Goal: Task Accomplishment & Management: Manage account settings

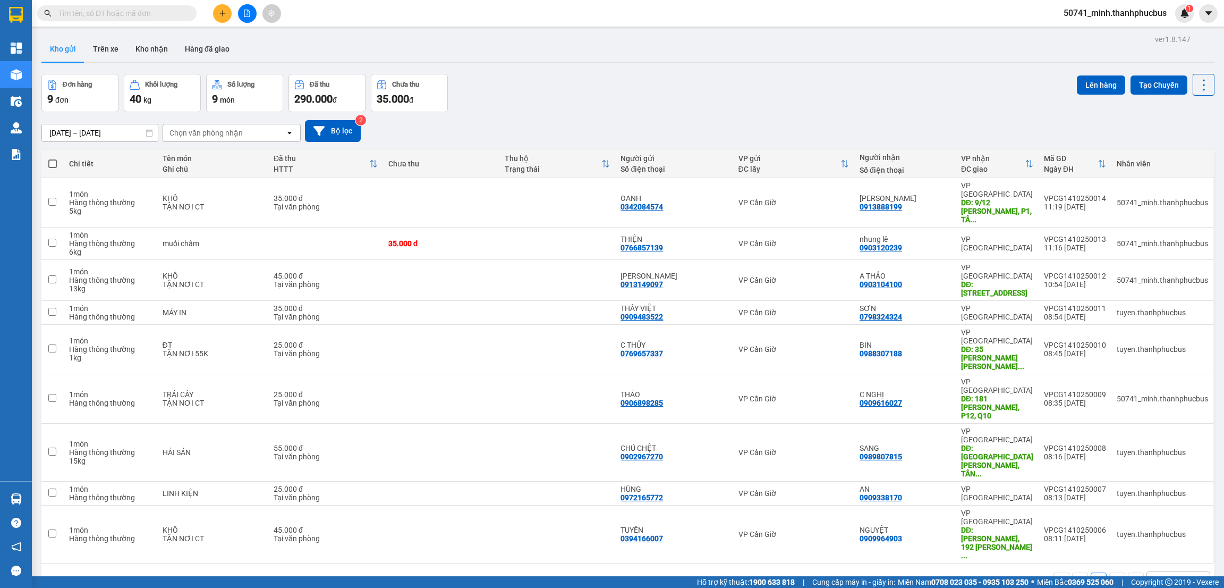
click at [1117, 13] on span "50741_minh.thanhphucbus" at bounding box center [1115, 12] width 120 height 13
click at [1209, 16] on icon "caret-down" at bounding box center [1209, 14] width 10 height 10
click at [660, 100] on div "Đơn hàng 9 đơn Khối lượng 40 kg Số lượng 9 món Đã thu 290.000 đ Chưa thu 35.000…" at bounding box center [627, 93] width 1173 height 38
click at [1173, 572] on div "10 / trang" at bounding box center [1171, 580] width 48 height 17
click at [1159, 386] on span "20 / trang" at bounding box center [1160, 390] width 34 height 11
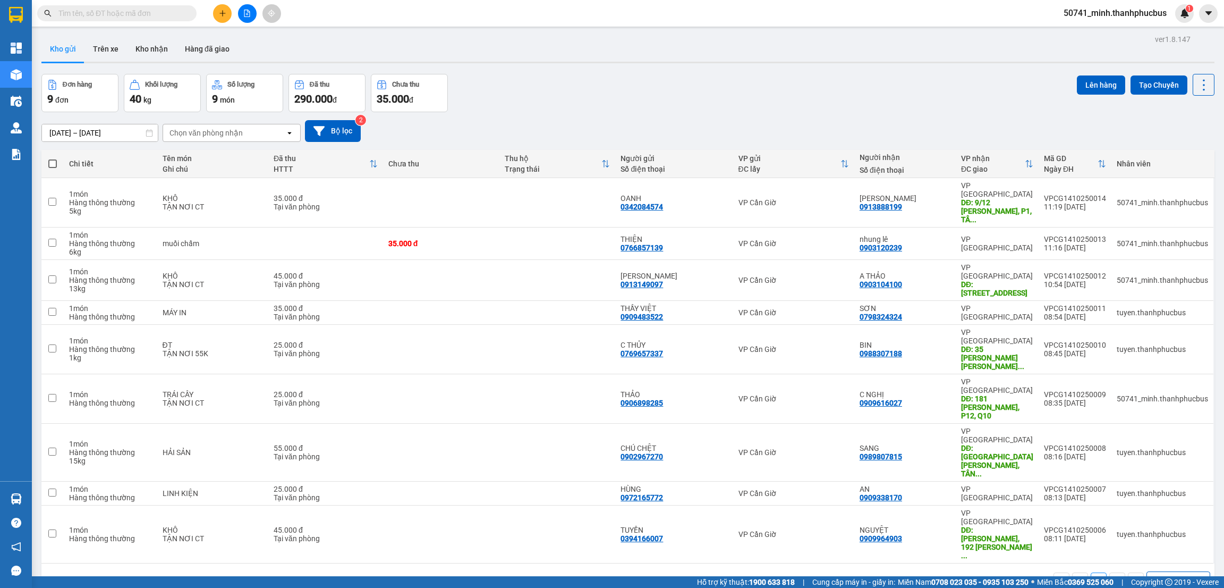
click at [56, 162] on span at bounding box center [52, 163] width 9 height 9
click at [53, 158] on input "checkbox" at bounding box center [53, 158] width 0 height 0
checkbox input "true"
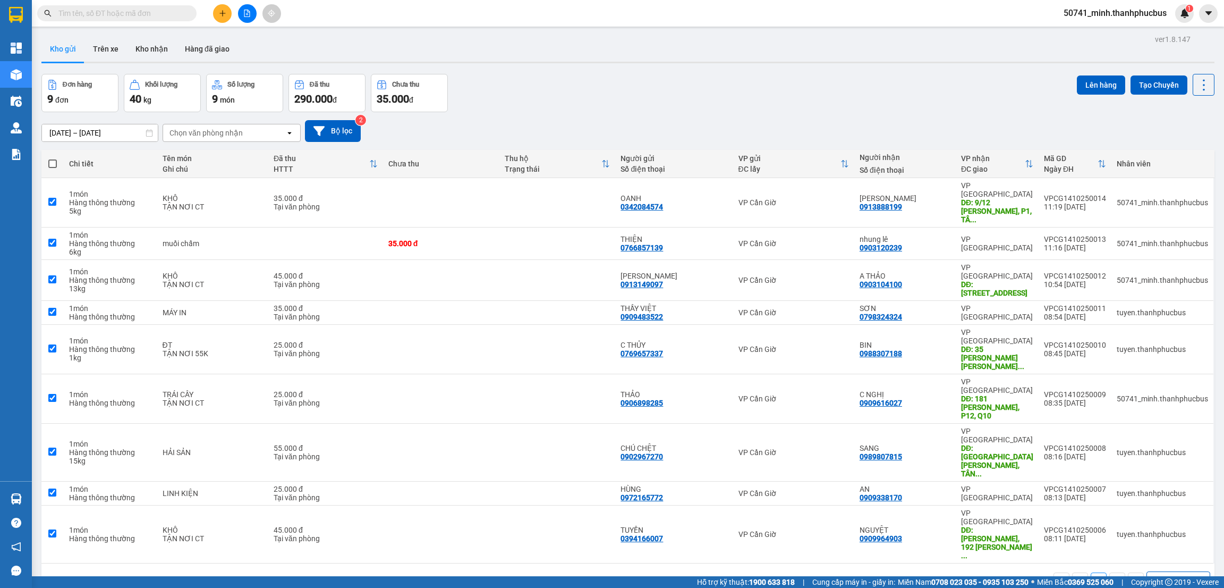
checkbox input "true"
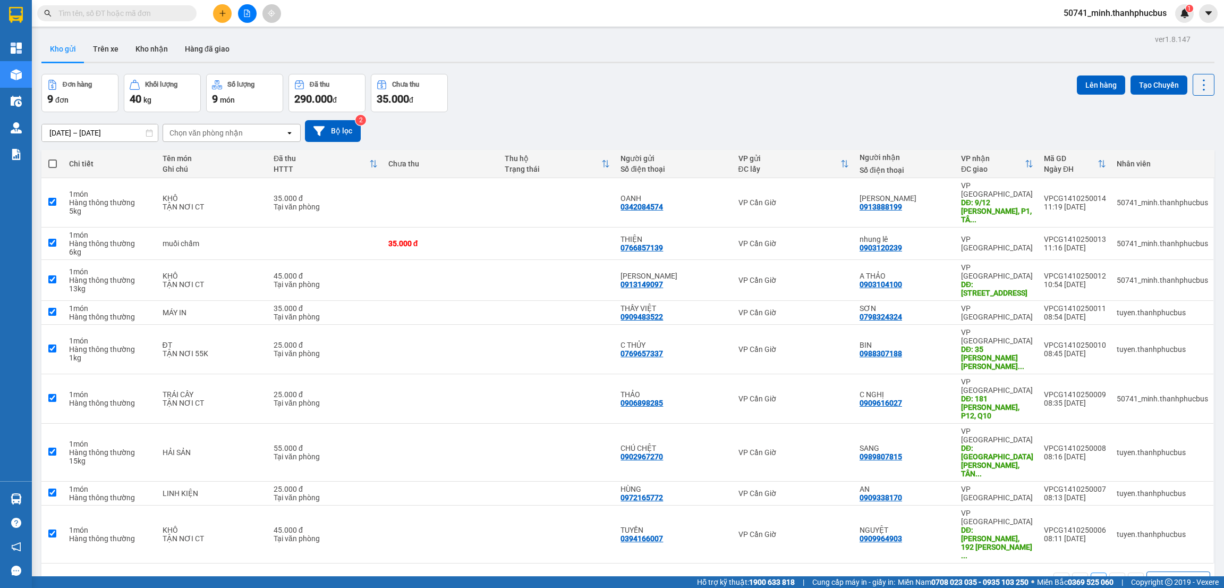
checkbox input "true"
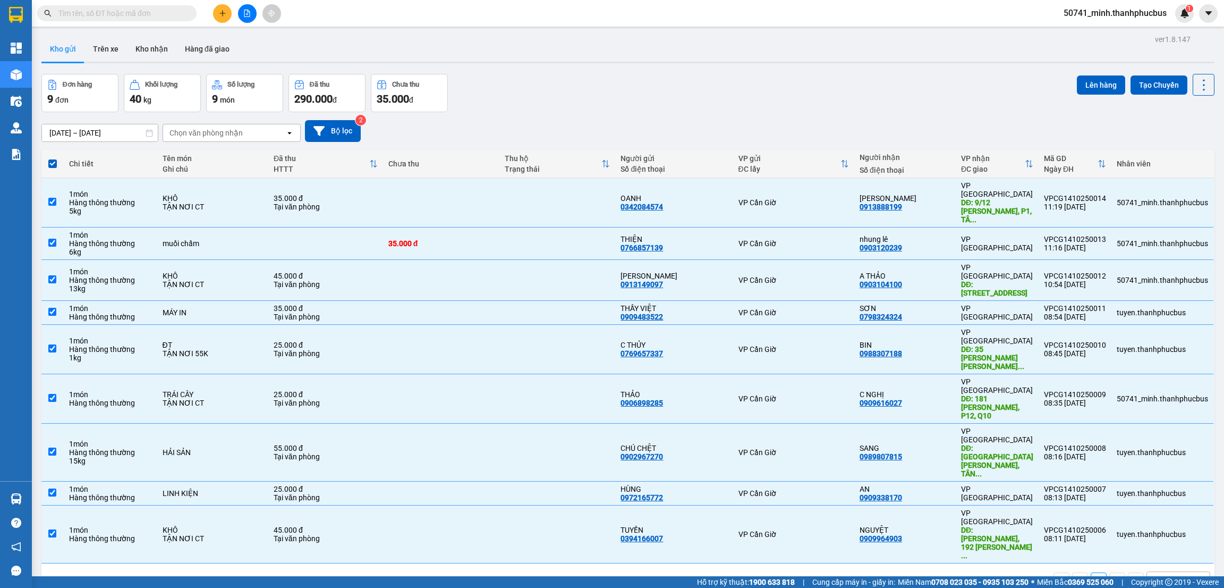
click at [1086, 86] on button "Lên hàng" at bounding box center [1101, 84] width 48 height 19
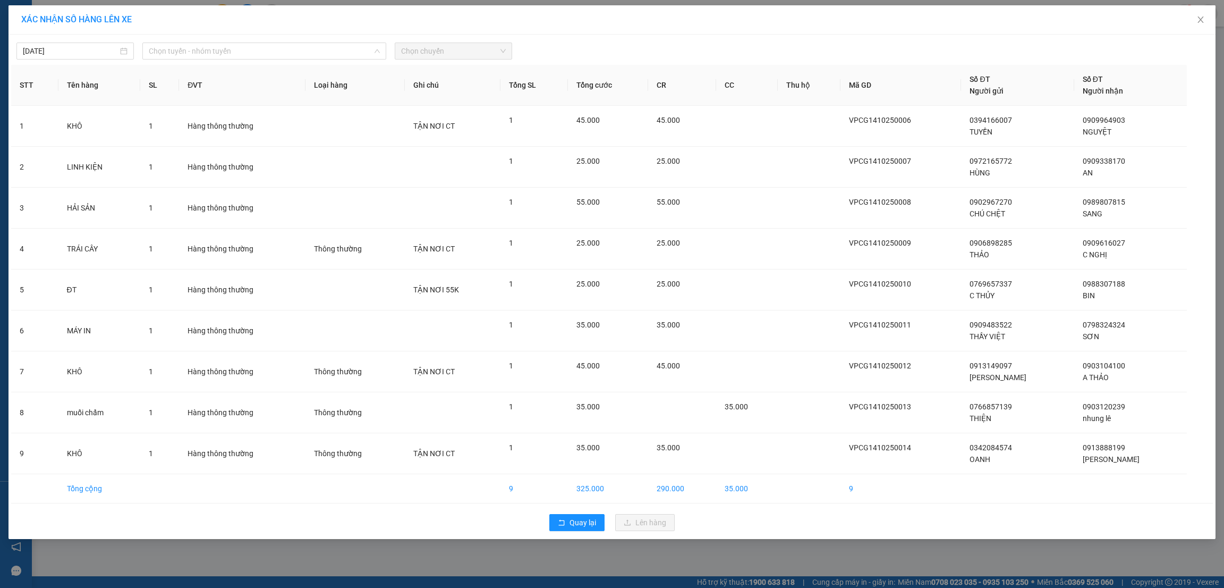
click at [200, 51] on span "Chọn tuyến - nhóm tuyến" at bounding box center [264, 51] width 231 height 16
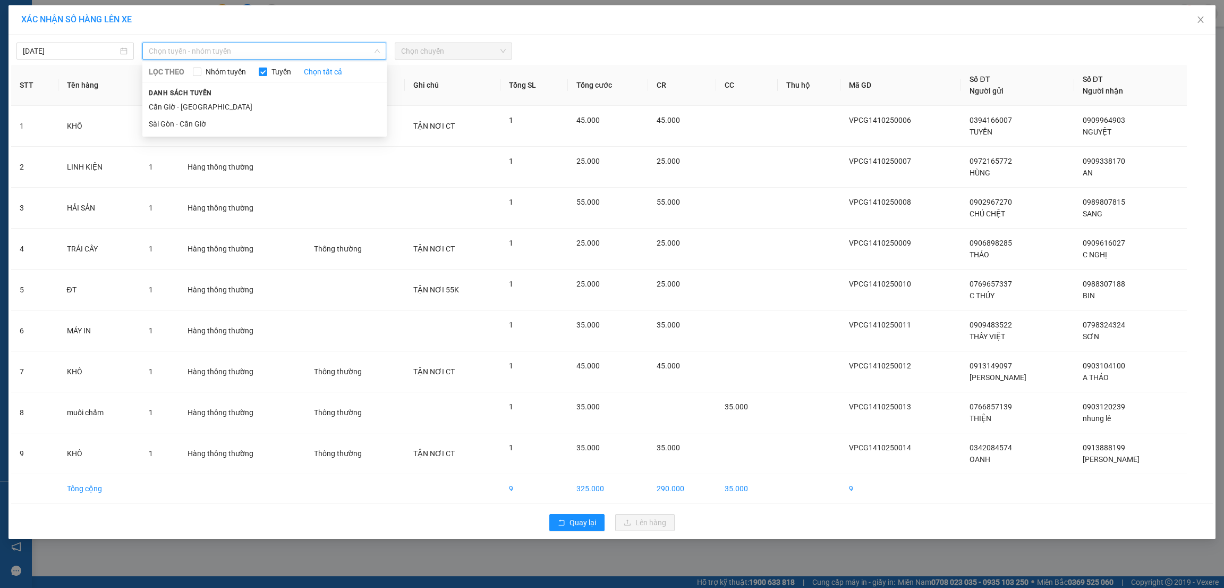
click at [191, 108] on li "Cần Giờ - [GEOGRAPHIC_DATA]" at bounding box center [264, 106] width 244 height 17
click at [450, 52] on span "Chọn chuyến" at bounding box center [453, 51] width 105 height 16
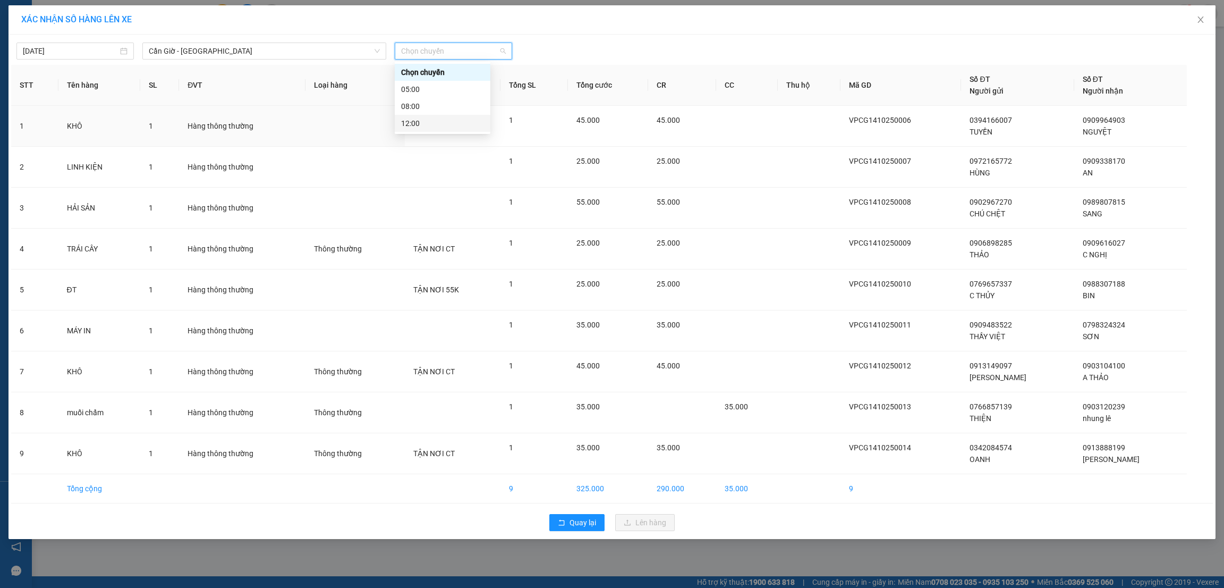
click at [416, 124] on div "12:00" at bounding box center [442, 123] width 83 height 12
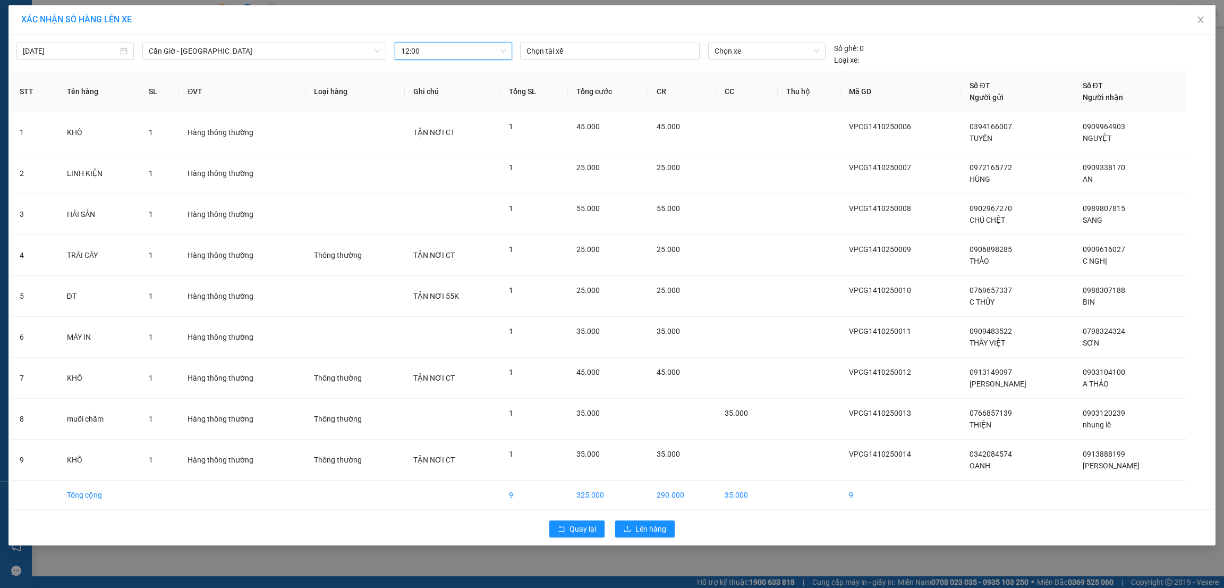
click at [726, 52] on span "Chọn xe" at bounding box center [767, 51] width 104 height 16
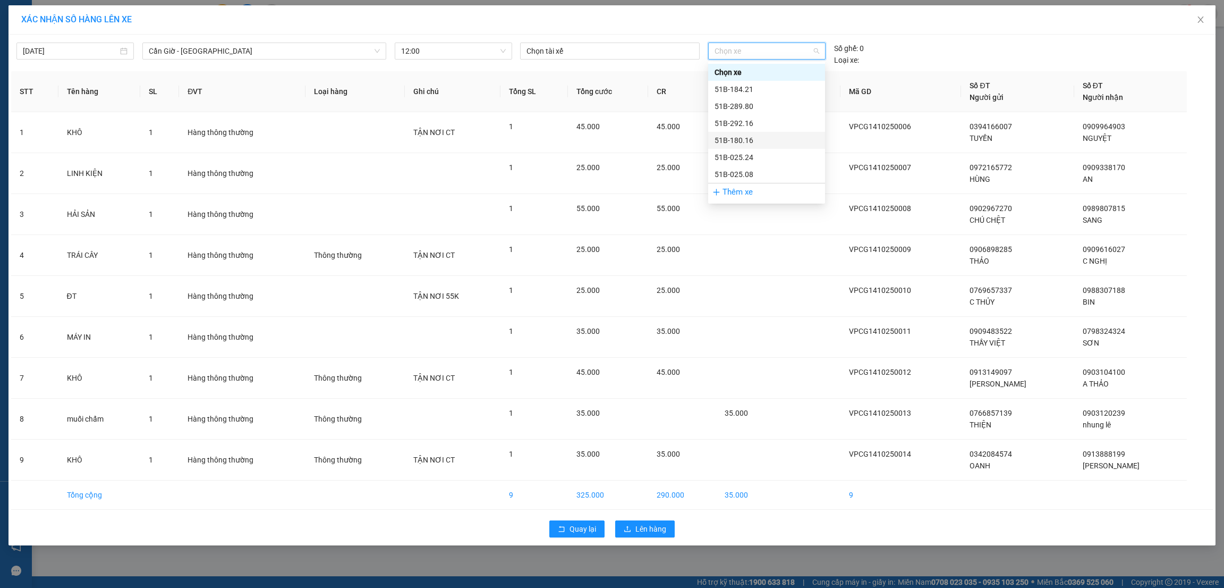
click at [735, 140] on div "51B-180.16" at bounding box center [767, 140] width 104 height 12
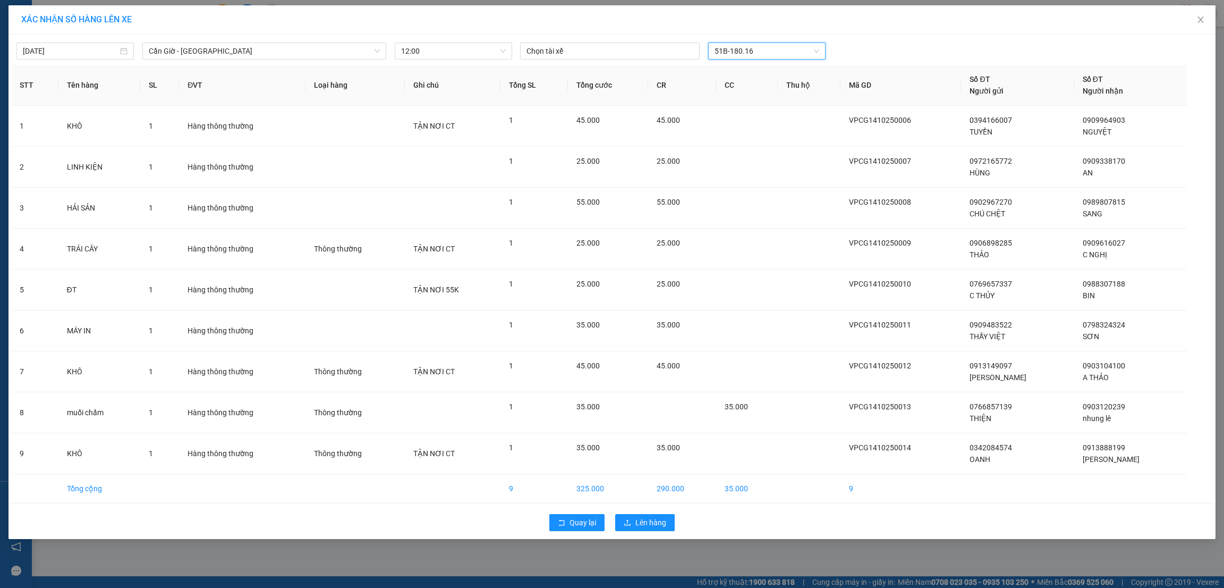
click at [632, 54] on div at bounding box center [610, 51] width 174 height 13
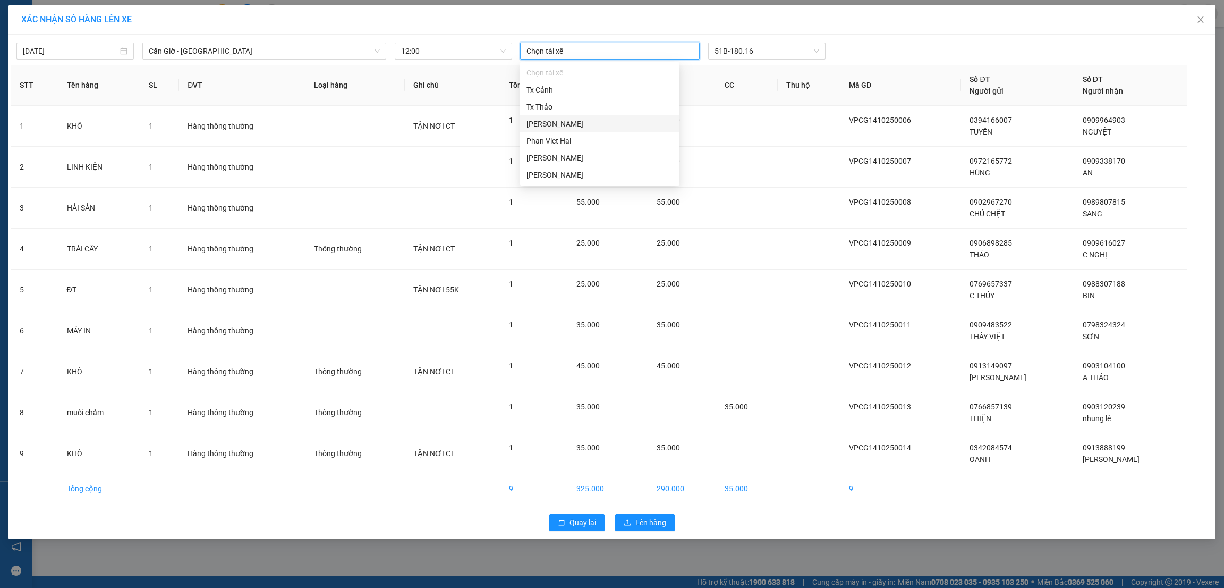
click at [556, 123] on div "[PERSON_NAME]" at bounding box center [600, 124] width 147 height 12
click at [652, 524] on span "Lên hàng" at bounding box center [650, 523] width 31 height 12
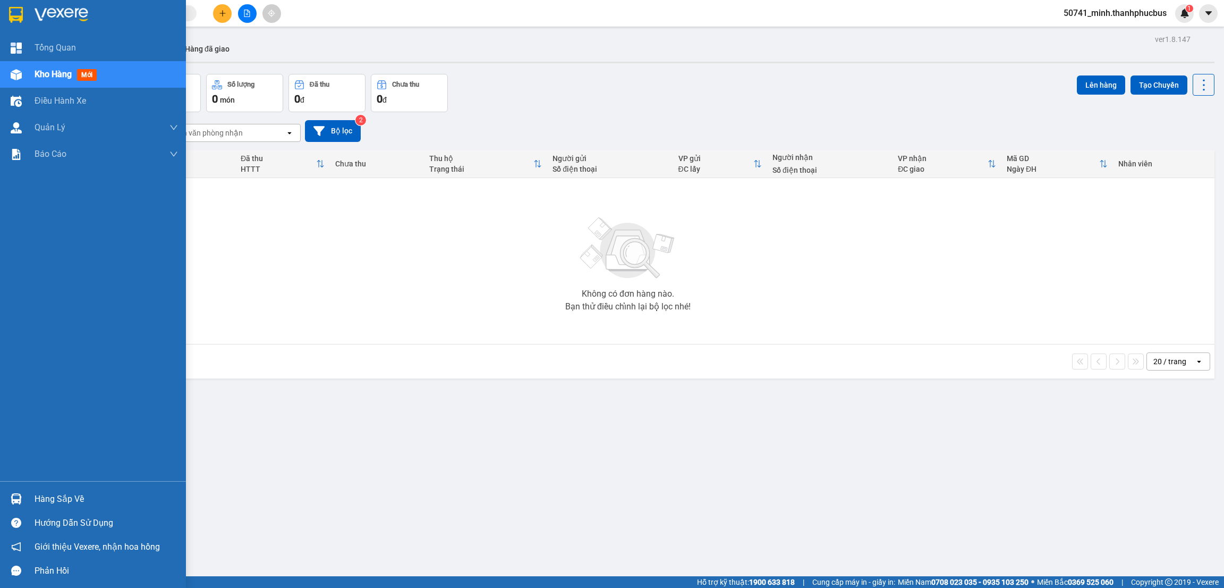
click at [55, 499] on div "Hàng sắp về" at bounding box center [106, 499] width 143 height 16
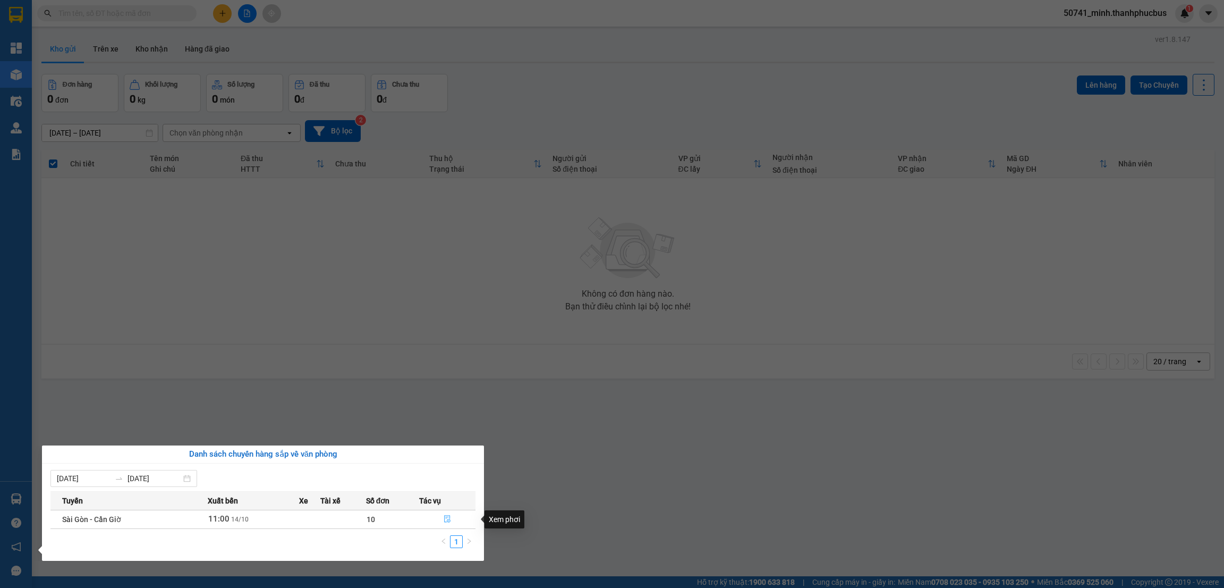
click at [448, 521] on icon "file-done" at bounding box center [447, 518] width 6 height 7
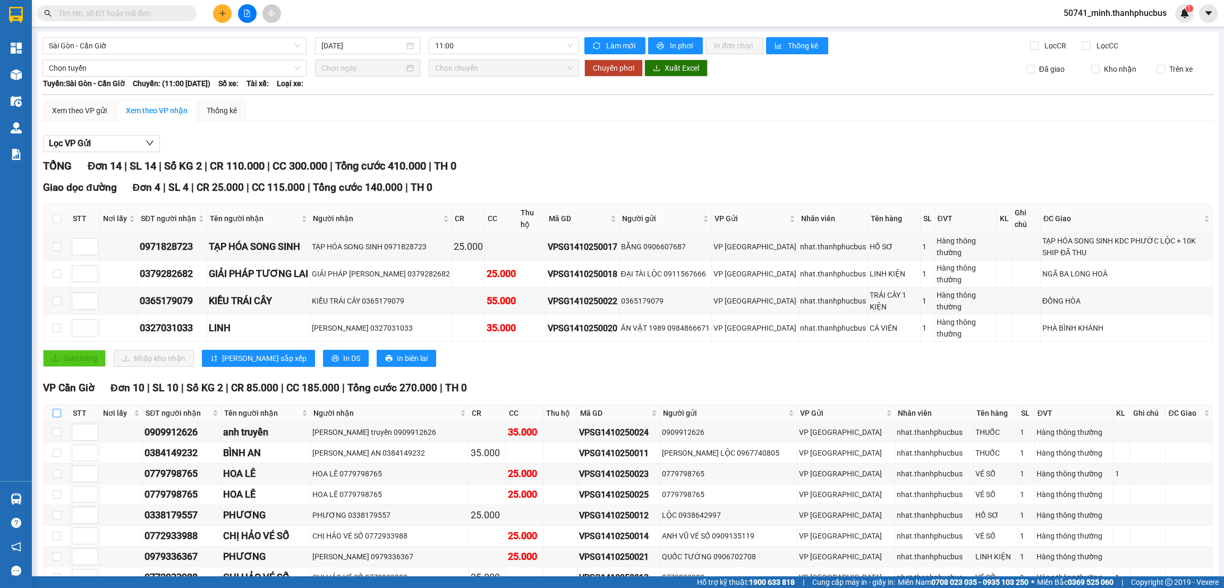
click at [57, 409] on input "checkbox" at bounding box center [57, 413] width 9 height 9
checkbox input "true"
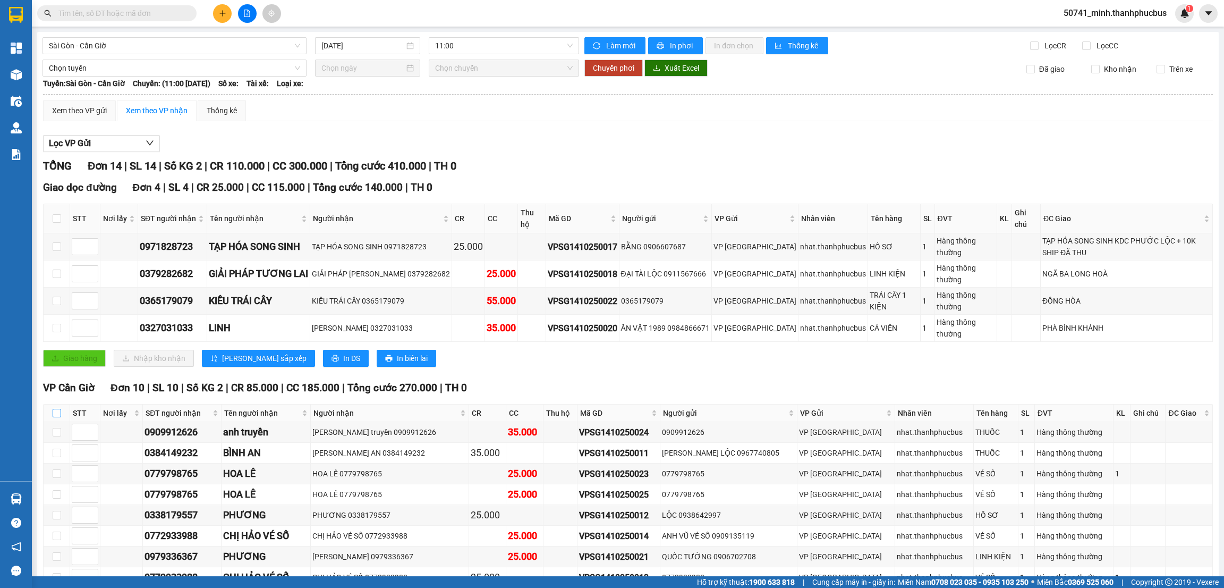
checkbox input "true"
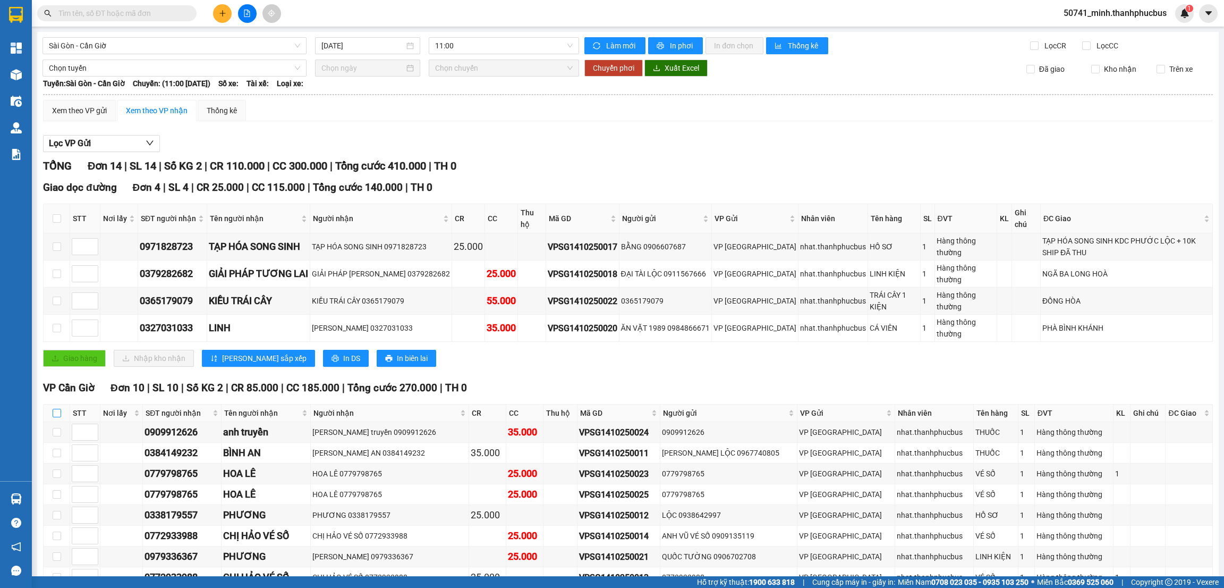
checkbox input "true"
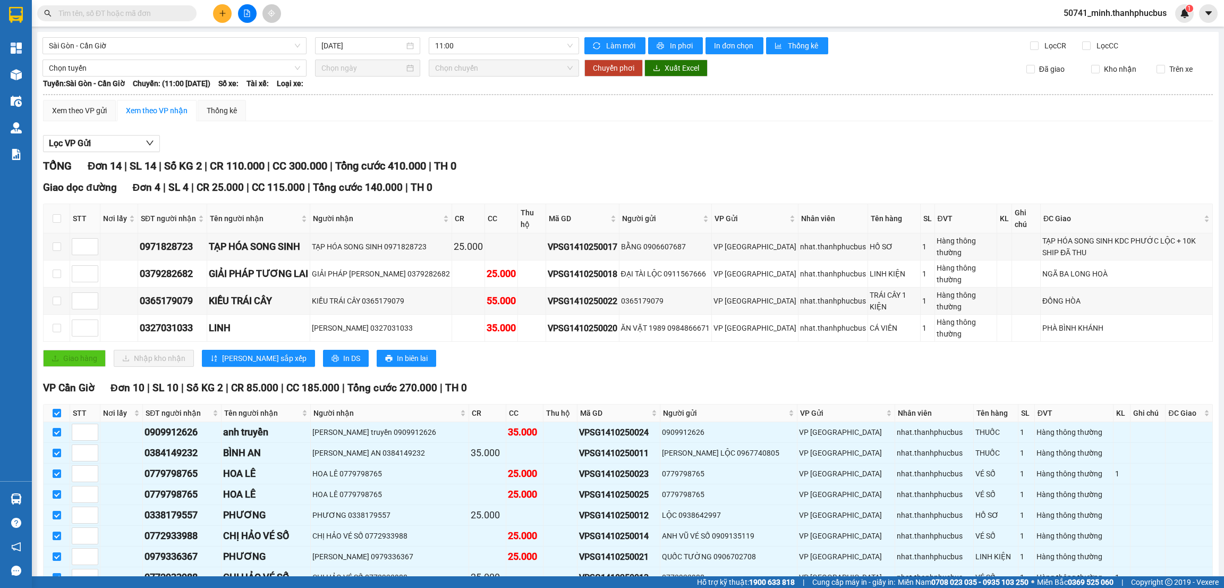
scroll to position [75, 0]
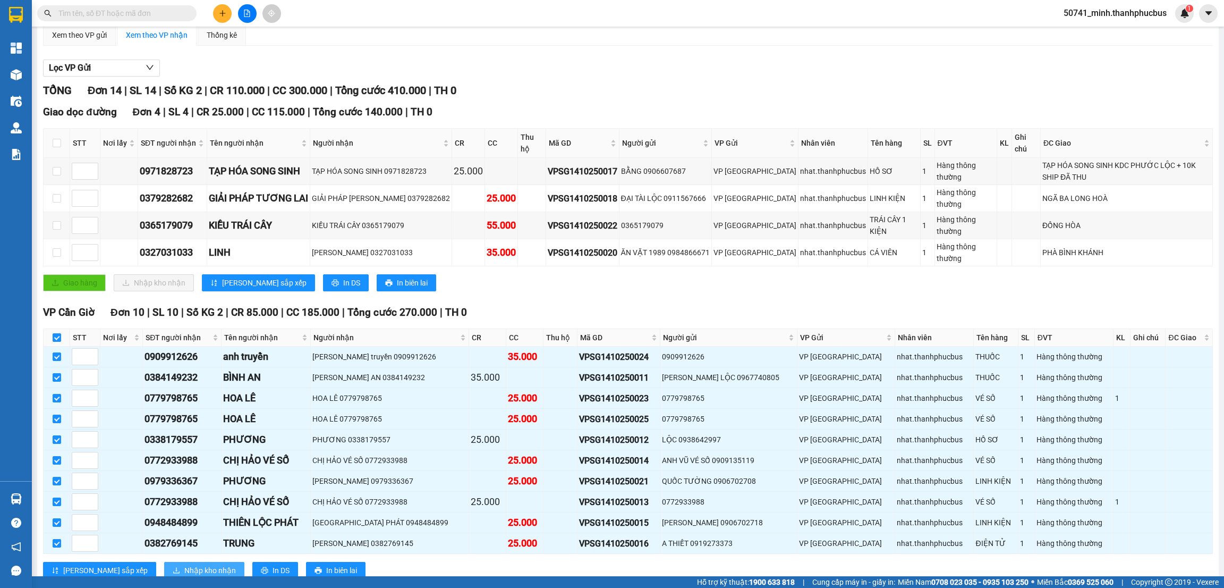
click at [184, 564] on span "Nhập kho nhận" at bounding box center [210, 570] width 52 height 12
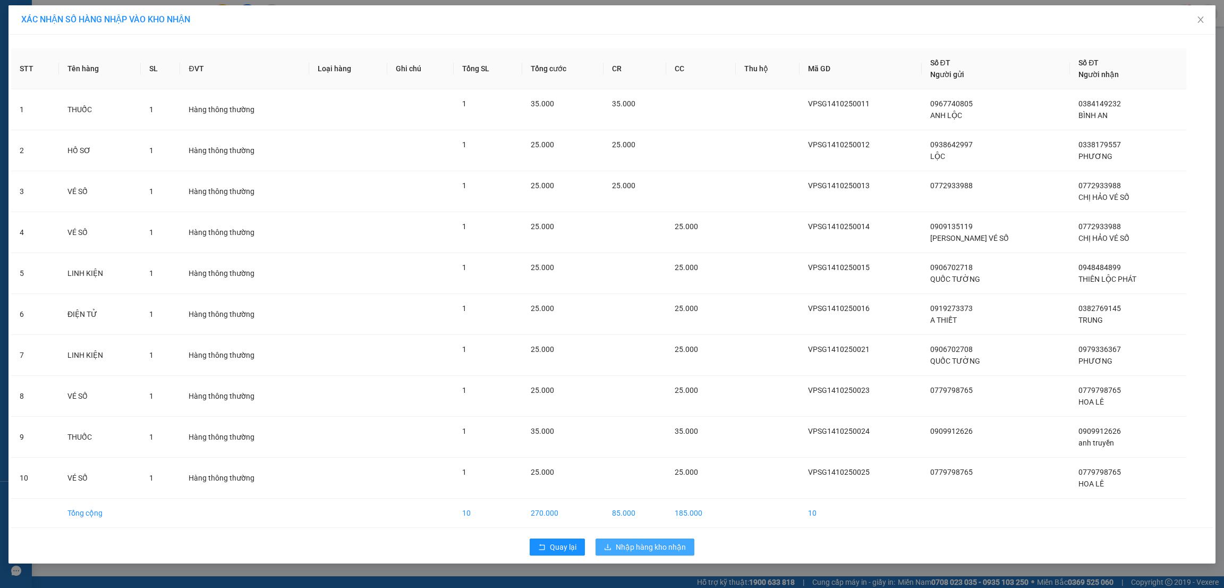
click at [633, 550] on span "Nhập hàng kho nhận" at bounding box center [651, 547] width 70 height 12
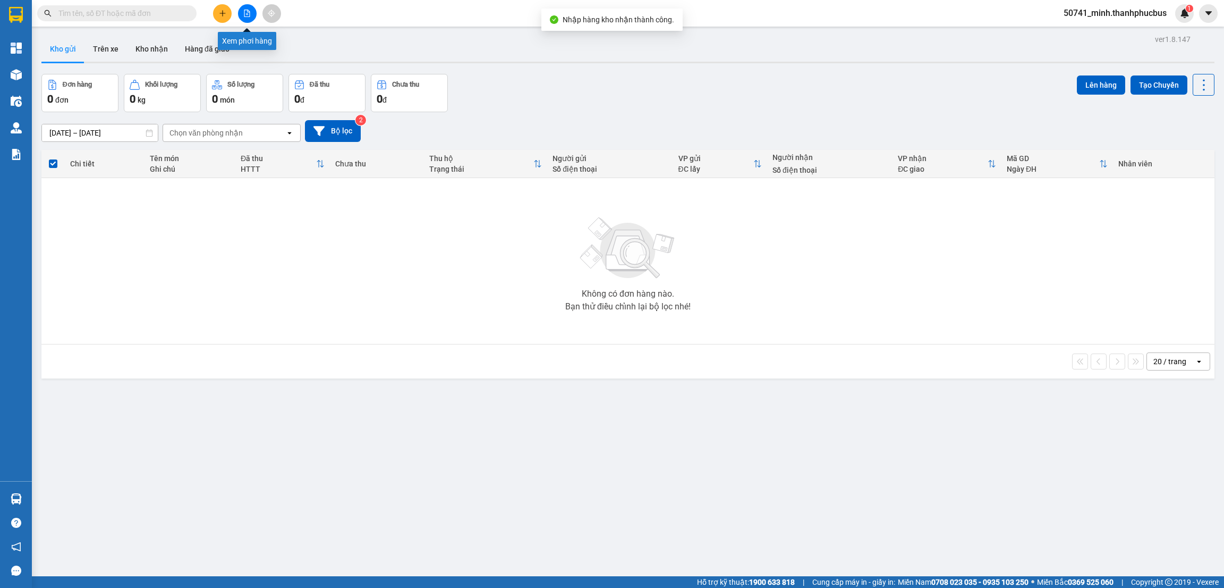
click at [247, 18] on button at bounding box center [247, 13] width 19 height 19
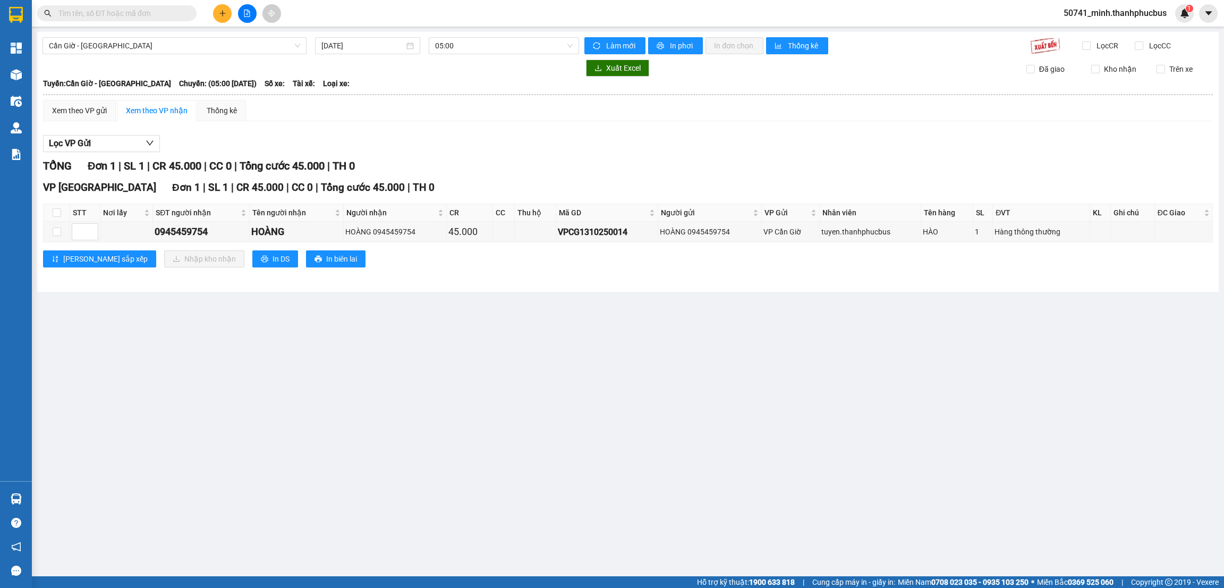
click at [508, 49] on span "05:00" at bounding box center [504, 46] width 138 height 16
click at [454, 116] on div "12:00 - 51B-180.16" at bounding box center [476, 118] width 83 height 12
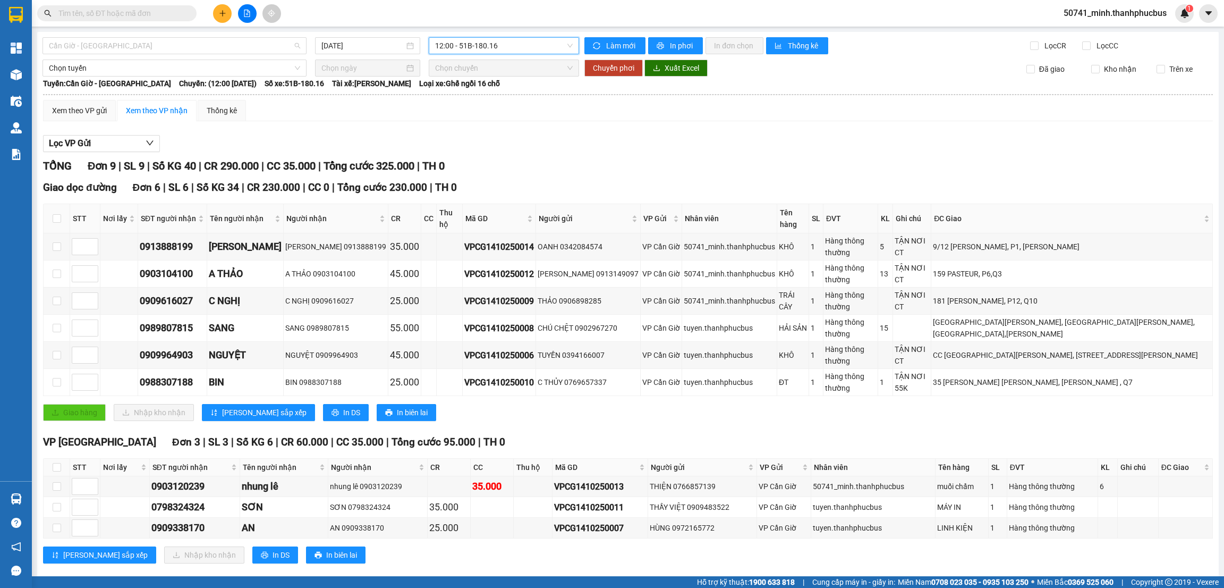
click at [225, 41] on span "Cần Giờ - [GEOGRAPHIC_DATA]" at bounding box center [174, 46] width 251 height 16
click at [99, 100] on div "Sài Gòn - Cần Giờ" at bounding box center [174, 101] width 251 height 12
type input "[DATE]"
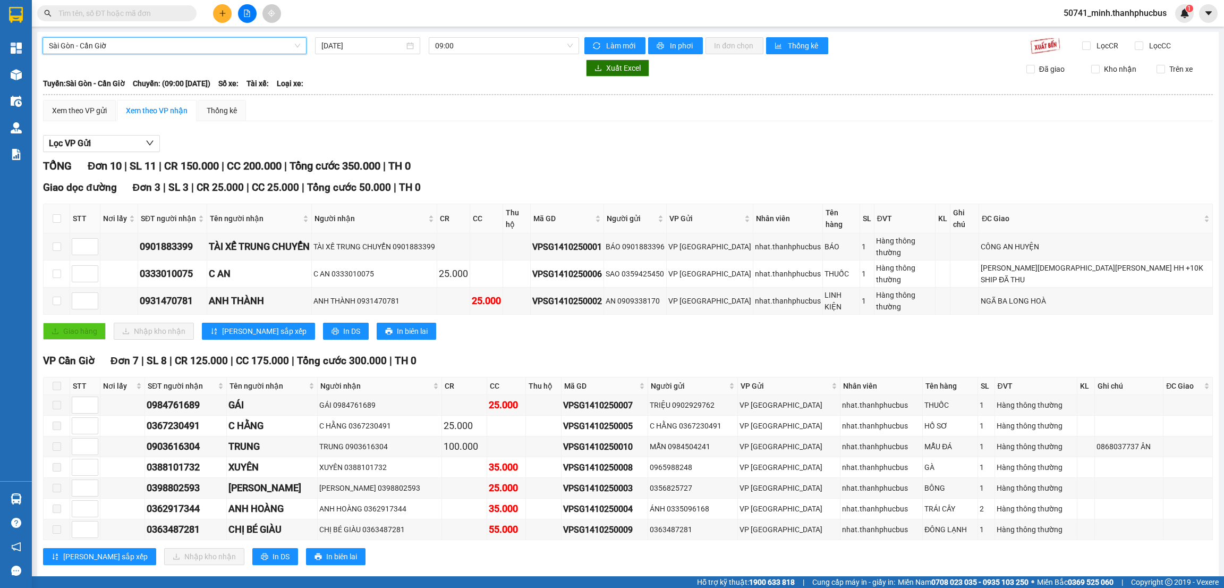
click at [480, 45] on span "09:00" at bounding box center [504, 46] width 138 height 16
click at [455, 100] on div "11:00" at bounding box center [476, 101] width 83 height 12
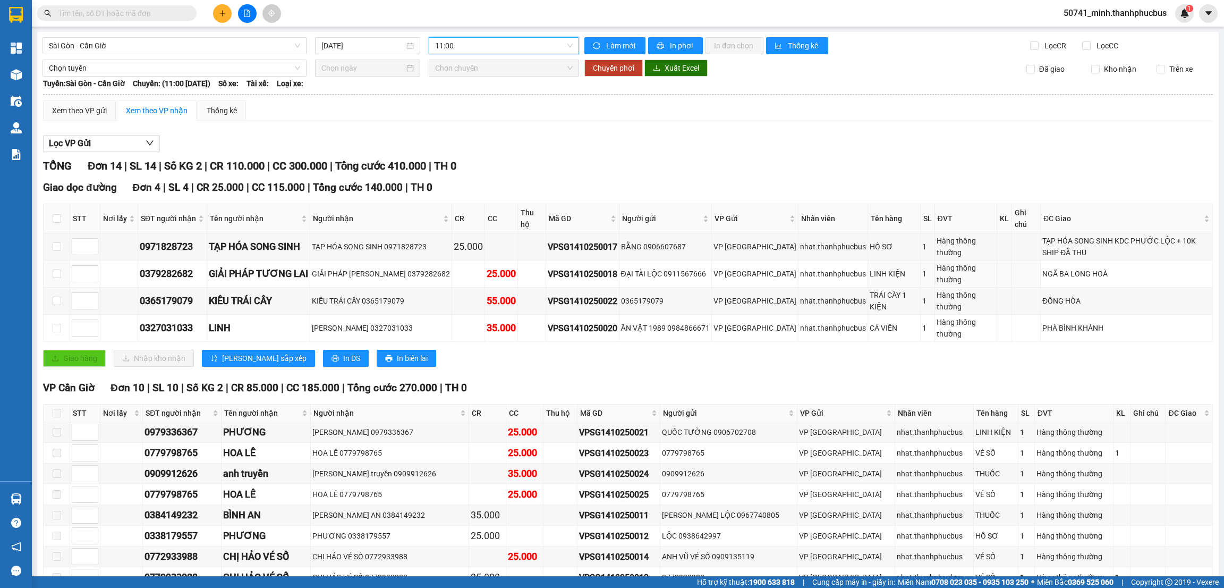
scroll to position [75, 0]
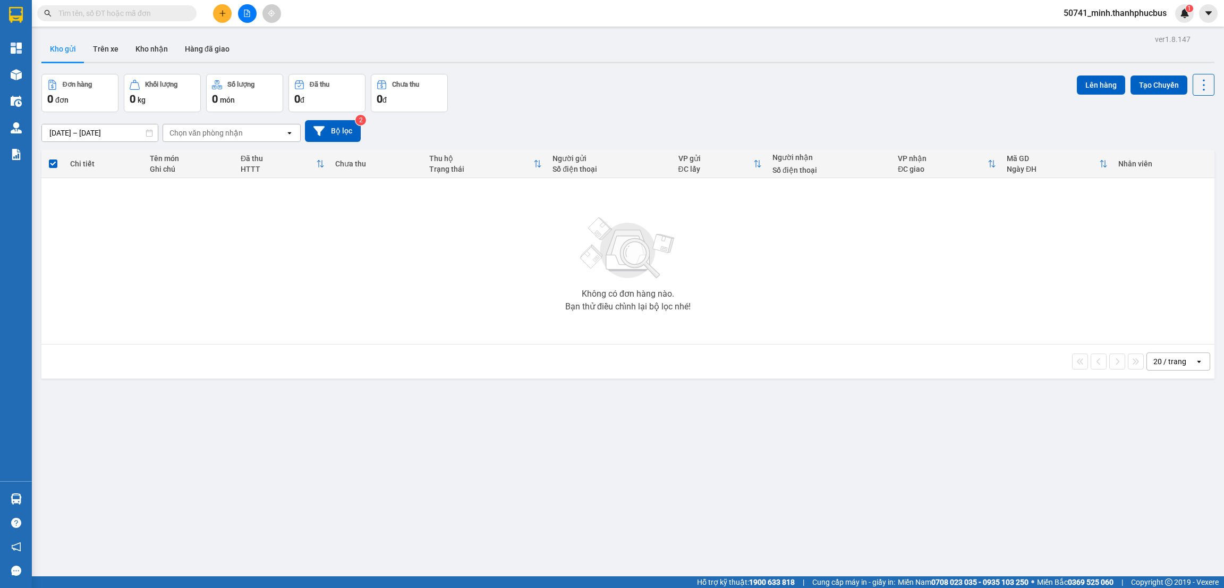
click at [111, 49] on button "Trên xe" at bounding box center [105, 49] width 43 height 26
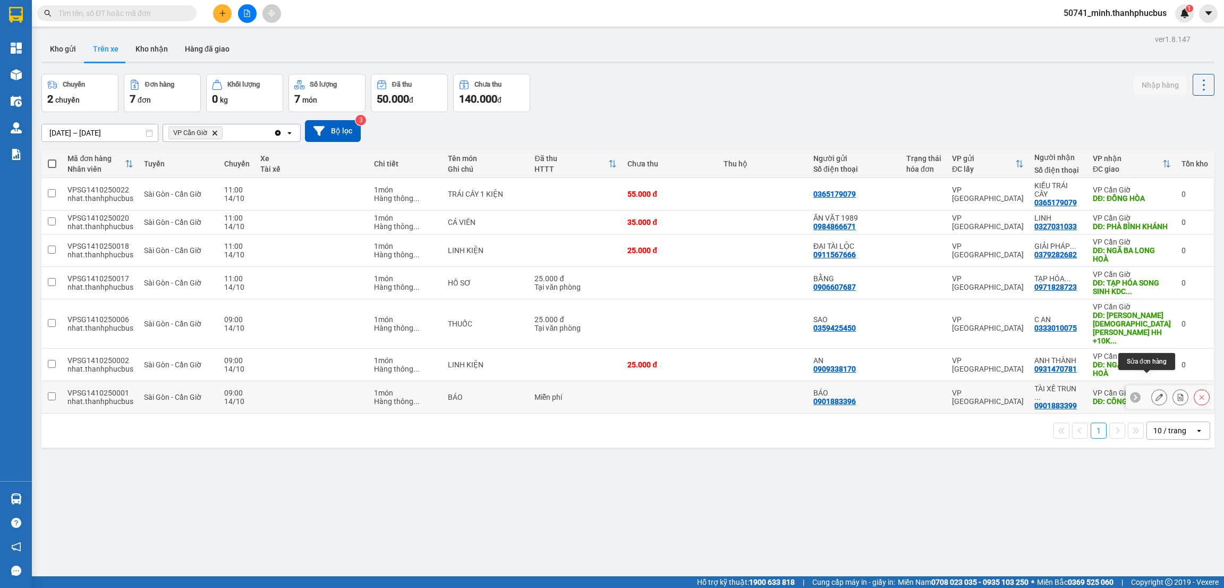
click at [1156, 393] on icon at bounding box center [1159, 396] width 7 height 7
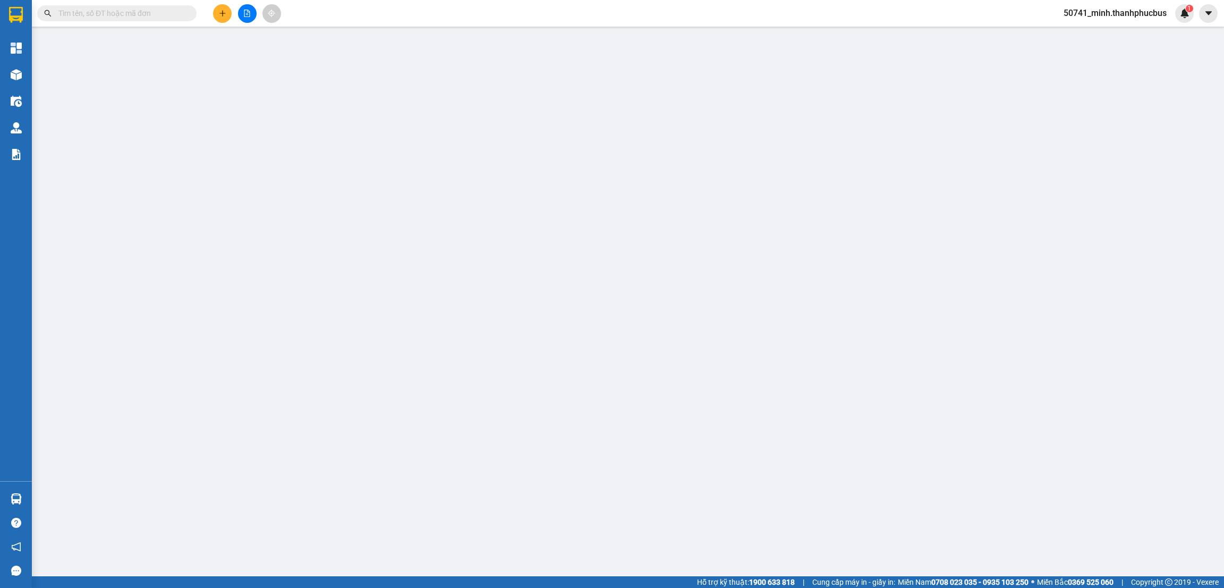
type input "0901883396"
type input "BÁO"
type input "0901883399"
type input "TÀI XẾ TRUNG CHUYỂN"
type input "CÔNG AN HUYỆN"
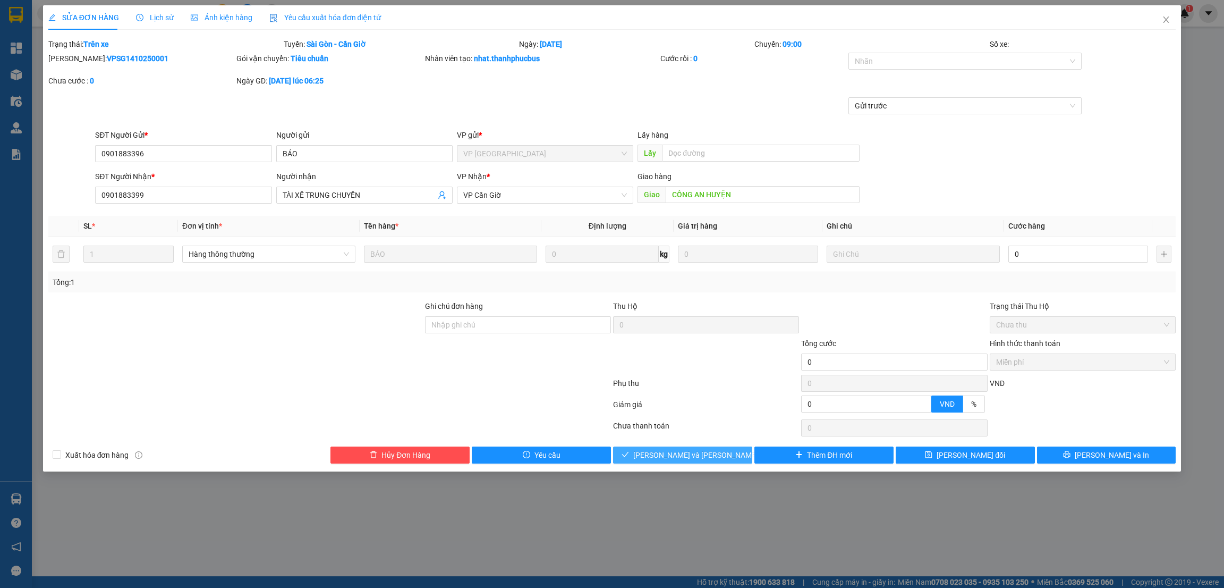
click at [696, 456] on span "[PERSON_NAME] và [PERSON_NAME] hàng" at bounding box center [704, 455] width 143 height 12
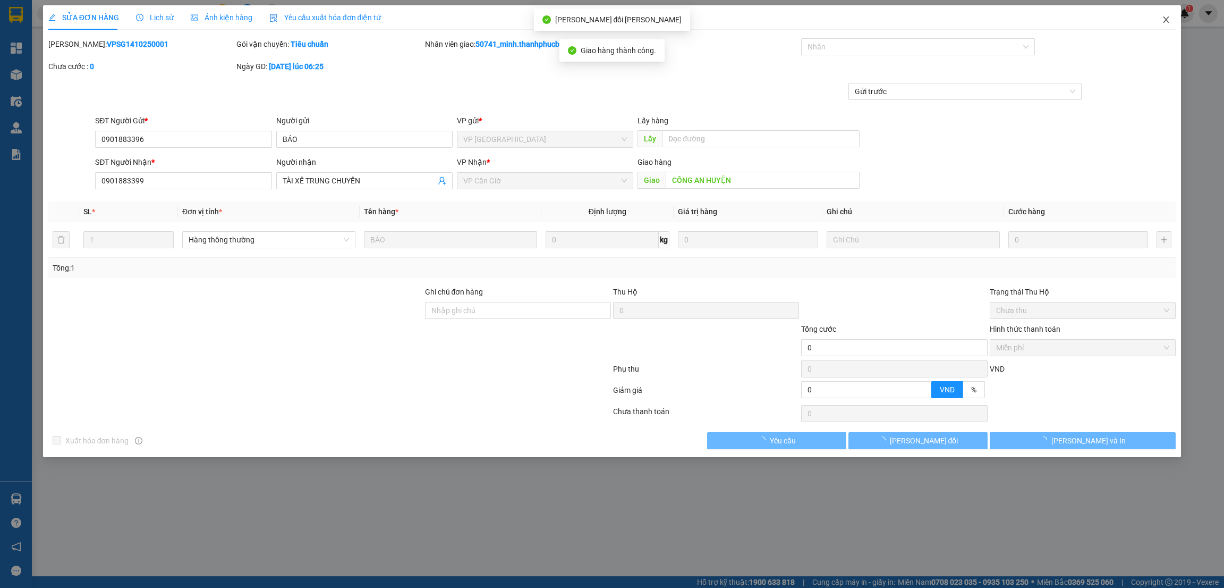
click at [1163, 20] on icon "close" at bounding box center [1166, 19] width 9 height 9
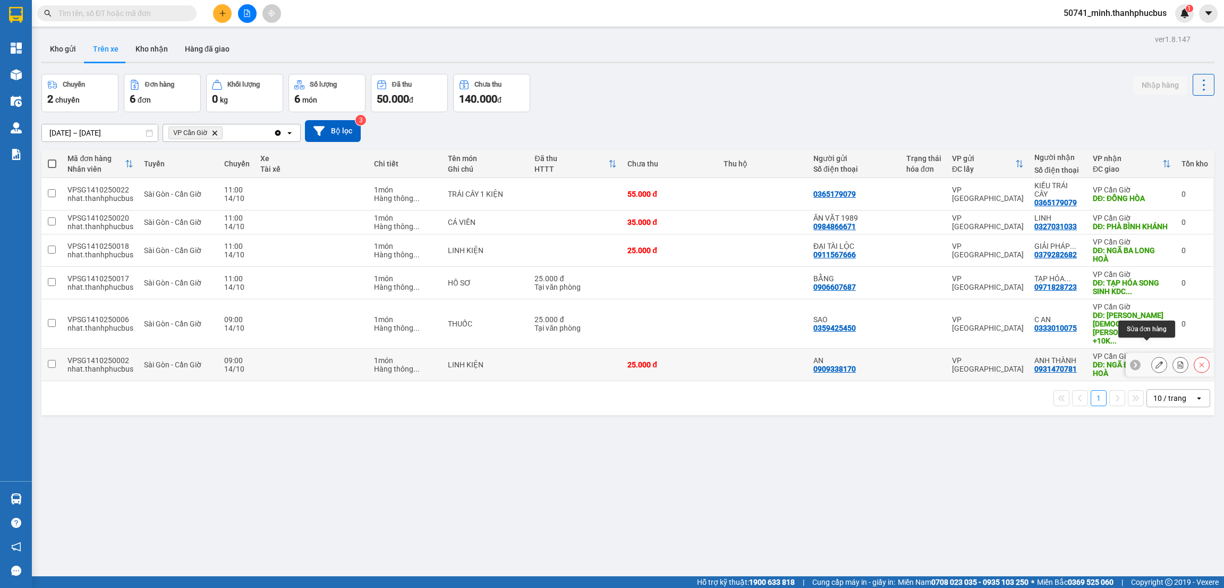
click at [1156, 361] on icon at bounding box center [1159, 364] width 7 height 7
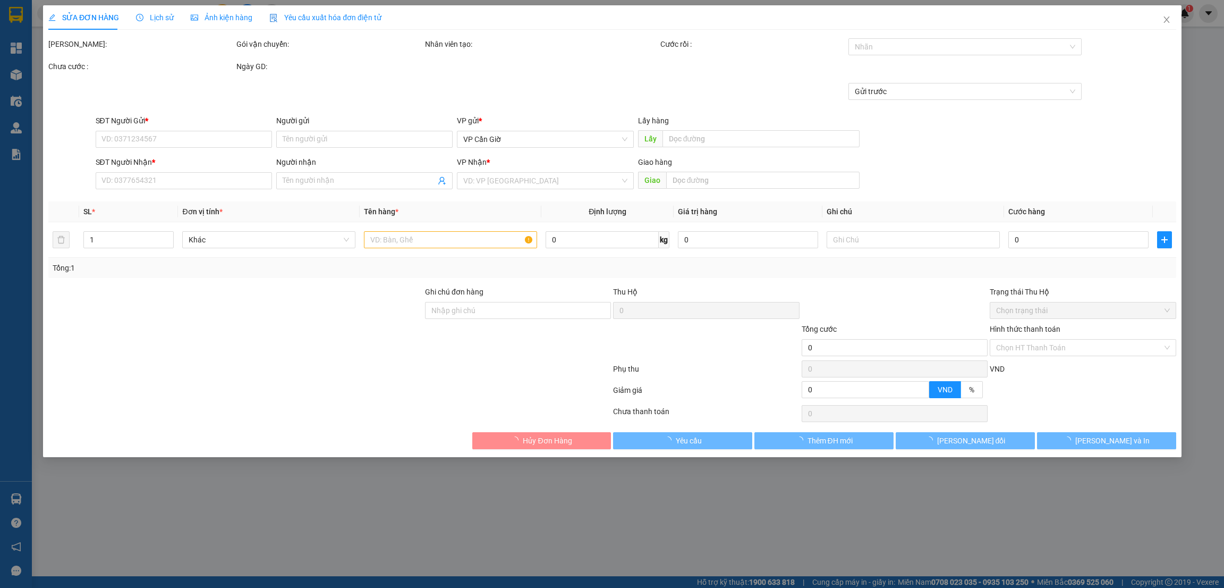
type input "0909338170"
type input "AN"
type input "0931470781"
type input "ANH THÀNH"
type input "NGÃ BA LONG HOÀ"
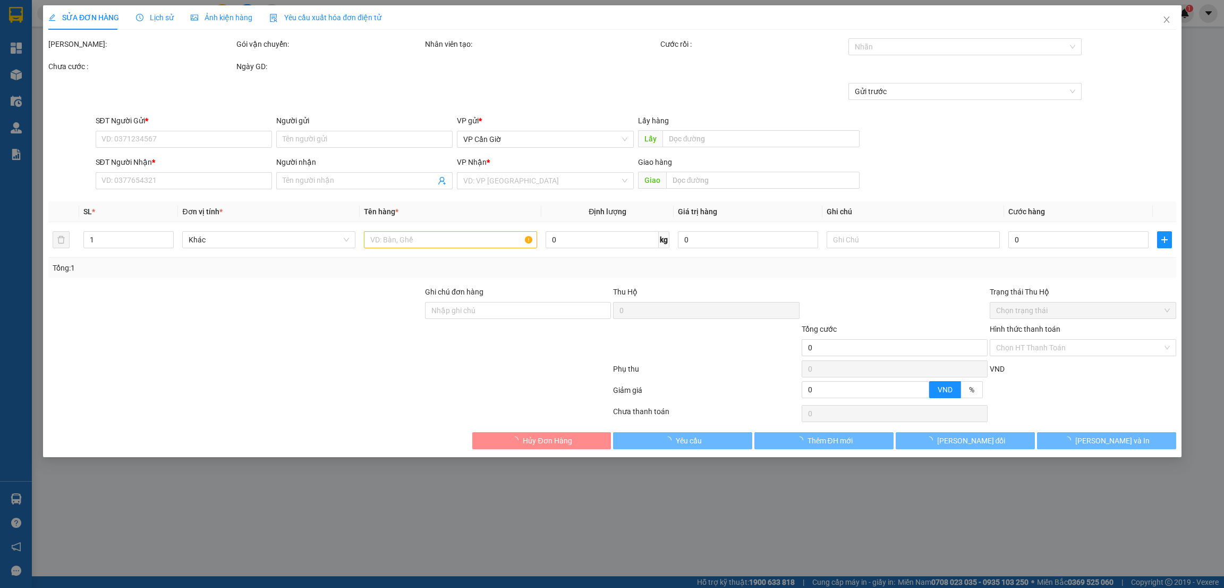
type input "N3"
type input "25.000"
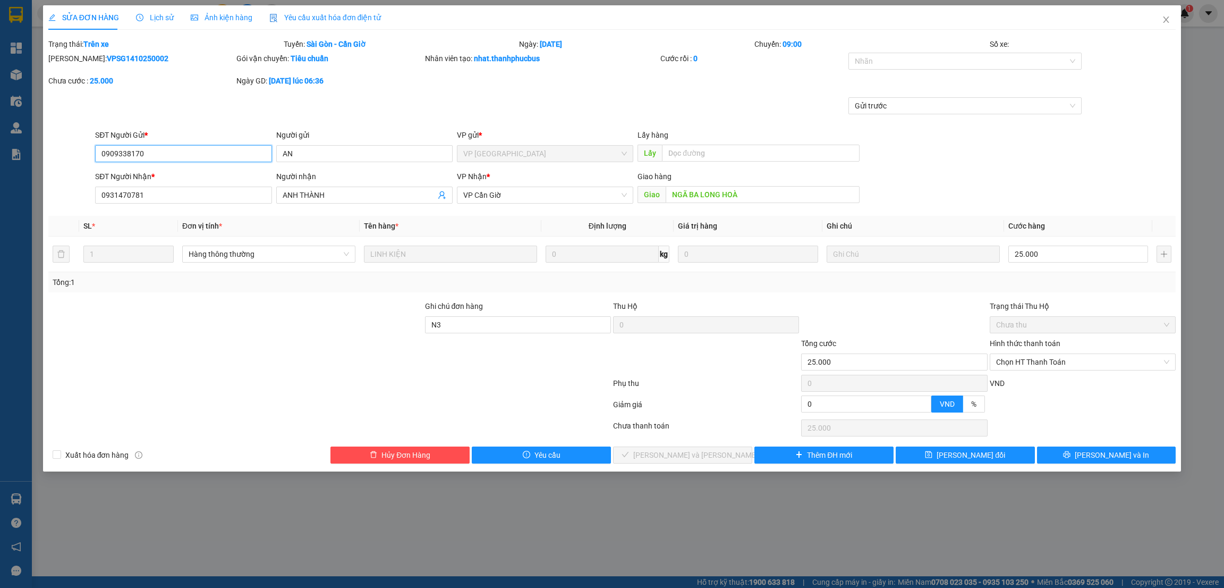
click at [1073, 364] on span "Chọn HT Thanh Toán" at bounding box center [1082, 362] width 173 height 16
click at [1050, 386] on div "Tại văn phòng" at bounding box center [1082, 384] width 173 height 12
type input "0"
click at [705, 459] on span "[PERSON_NAME] và [PERSON_NAME] hàng" at bounding box center [704, 455] width 143 height 12
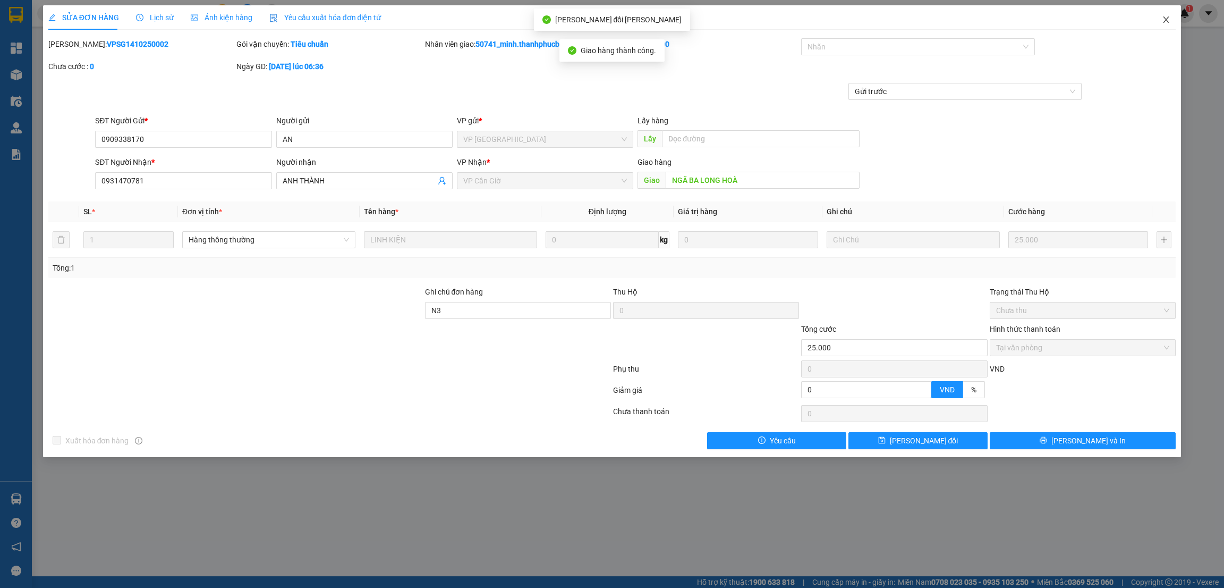
click at [1159, 16] on span "Close" at bounding box center [1166, 20] width 30 height 30
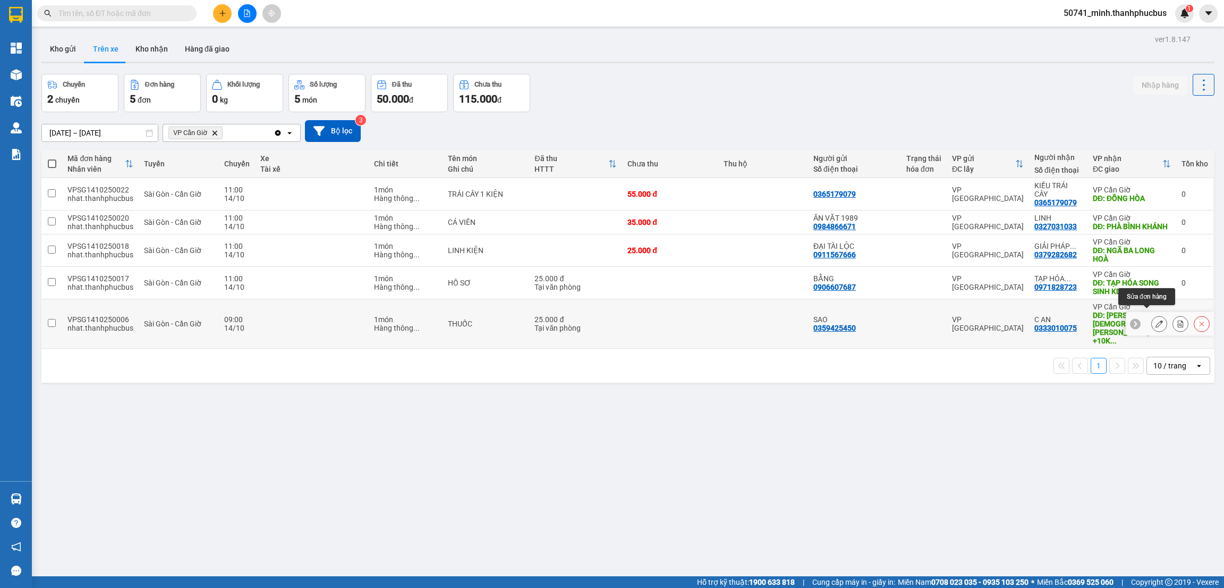
click at [1156, 320] on icon at bounding box center [1159, 323] width 7 height 7
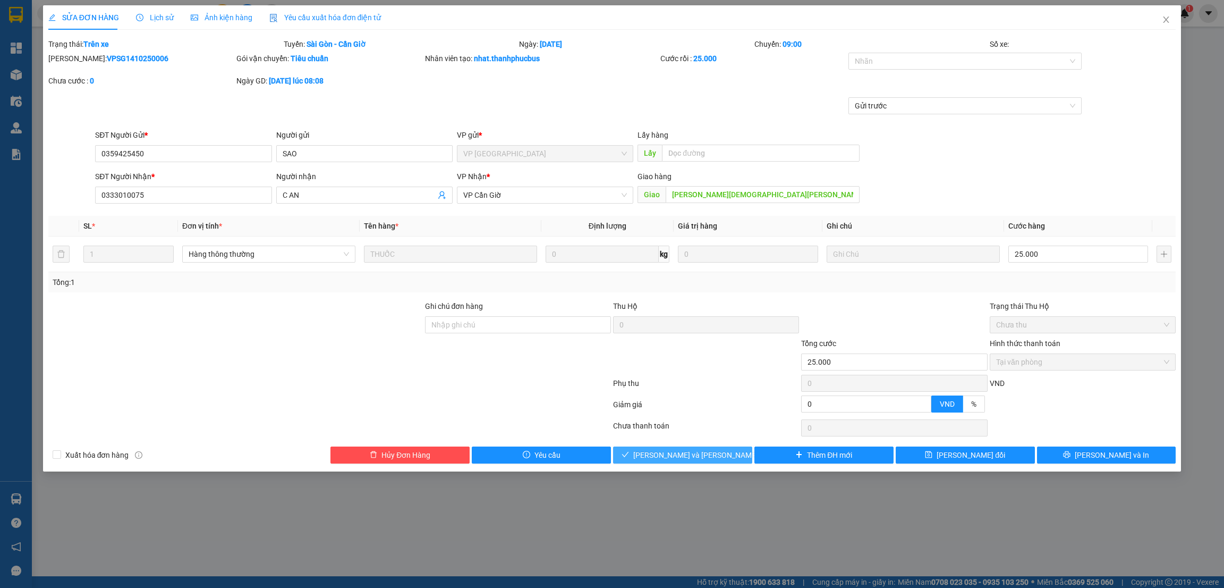
click at [689, 455] on span "[PERSON_NAME] và [PERSON_NAME] hàng" at bounding box center [704, 455] width 143 height 12
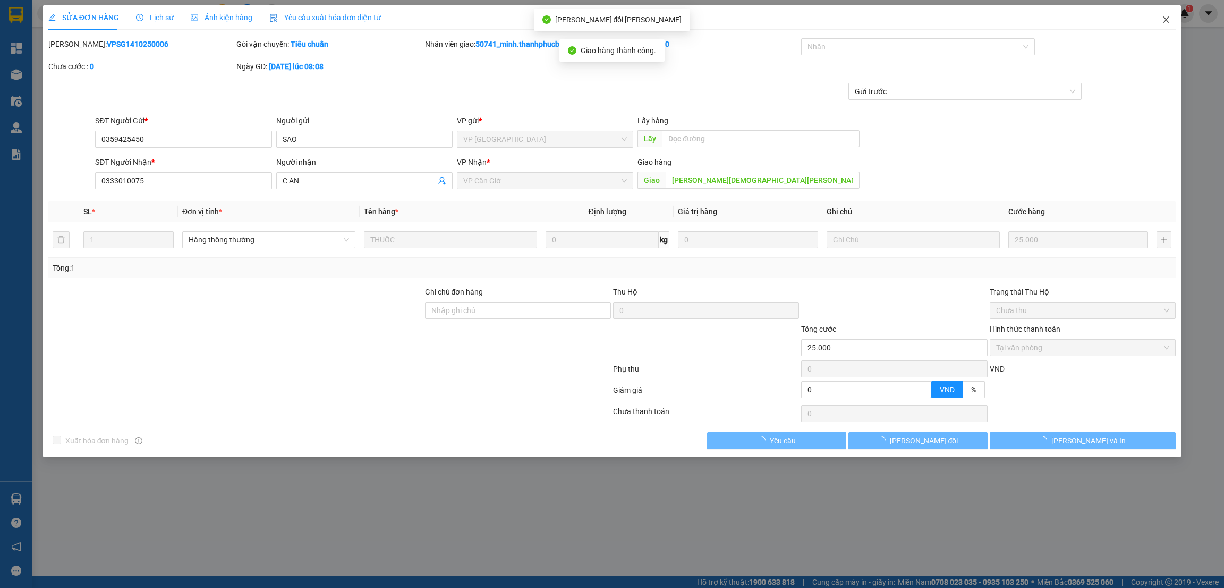
click at [1162, 19] on icon "close" at bounding box center [1166, 19] width 9 height 9
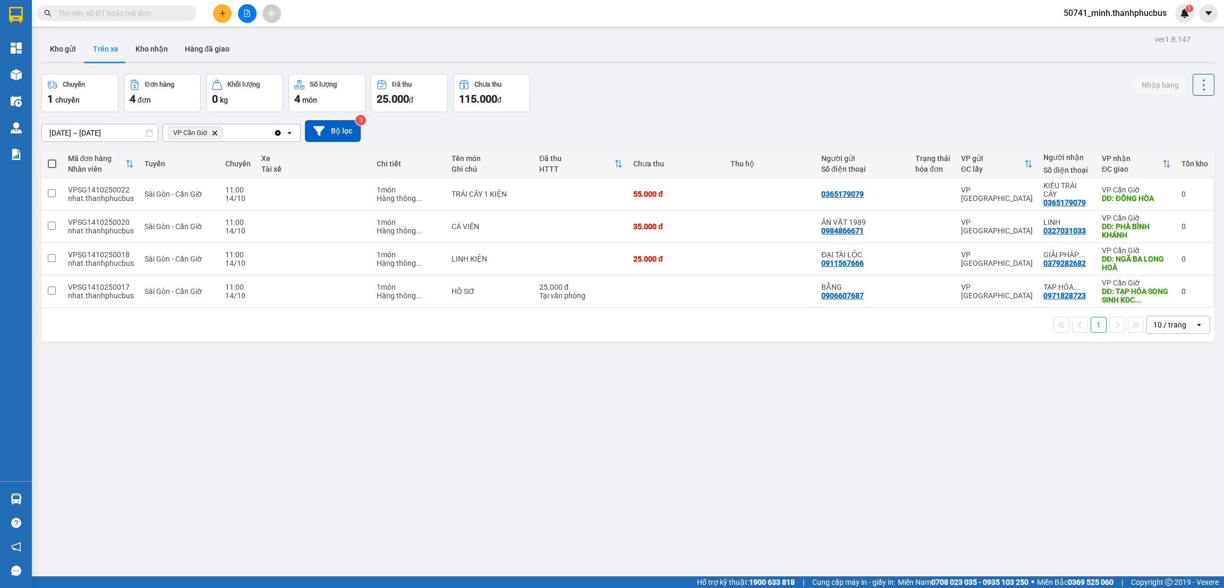
click at [144, 48] on button "Kho nhận" at bounding box center [151, 49] width 49 height 26
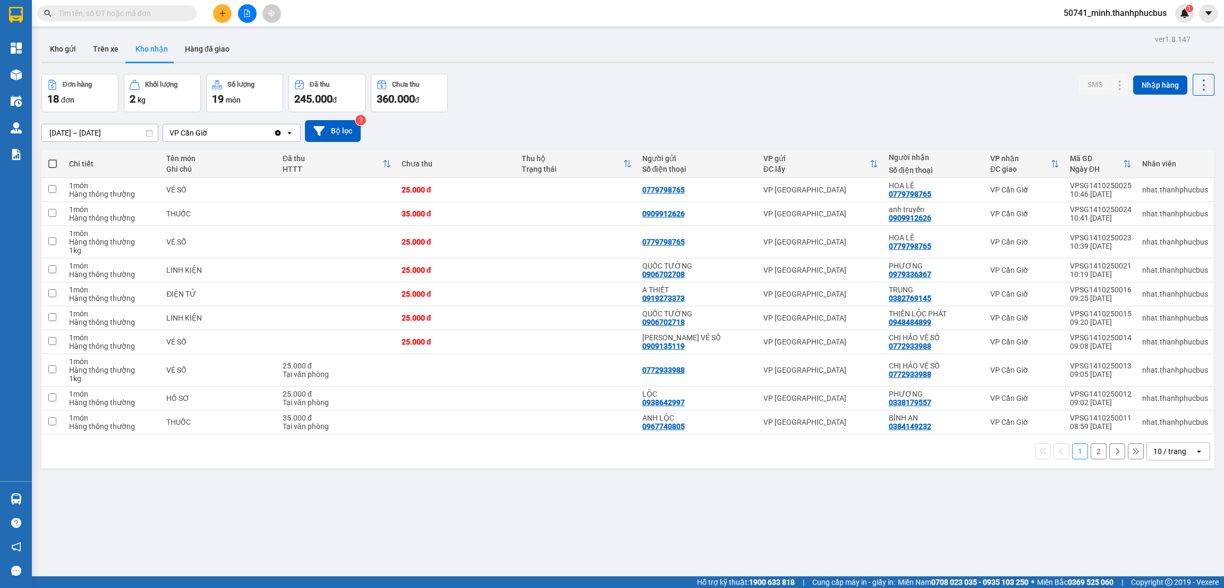
click at [1165, 454] on div "10 / trang" at bounding box center [1170, 451] width 33 height 11
click at [1156, 377] on span "20 / trang" at bounding box center [1160, 372] width 34 height 11
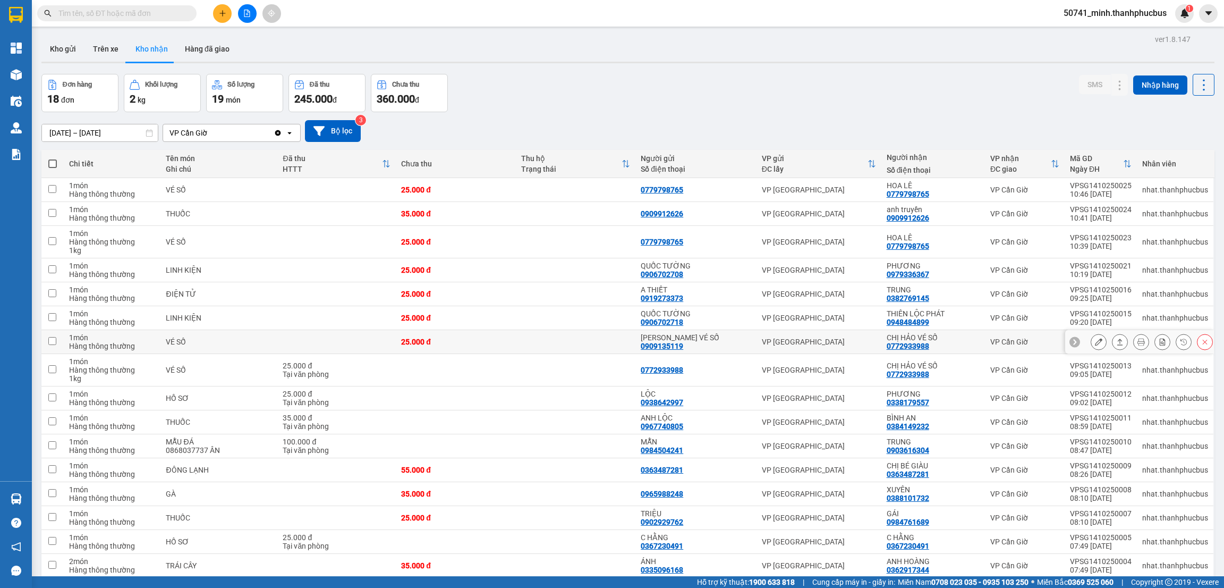
scroll to position [95, 0]
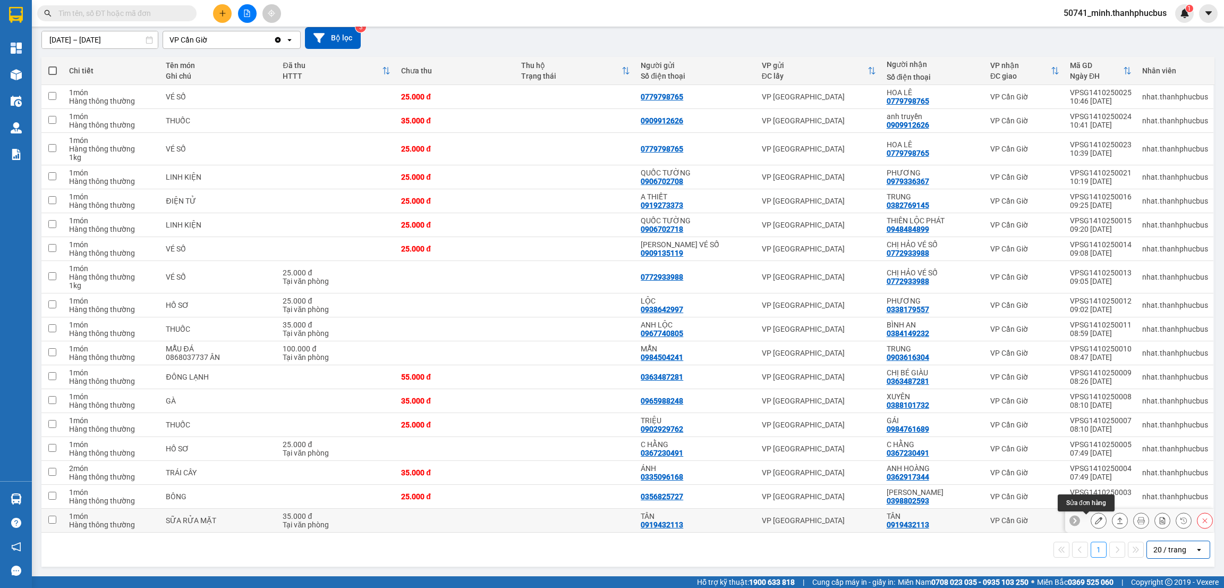
click at [1095, 522] on icon at bounding box center [1098, 519] width 7 height 7
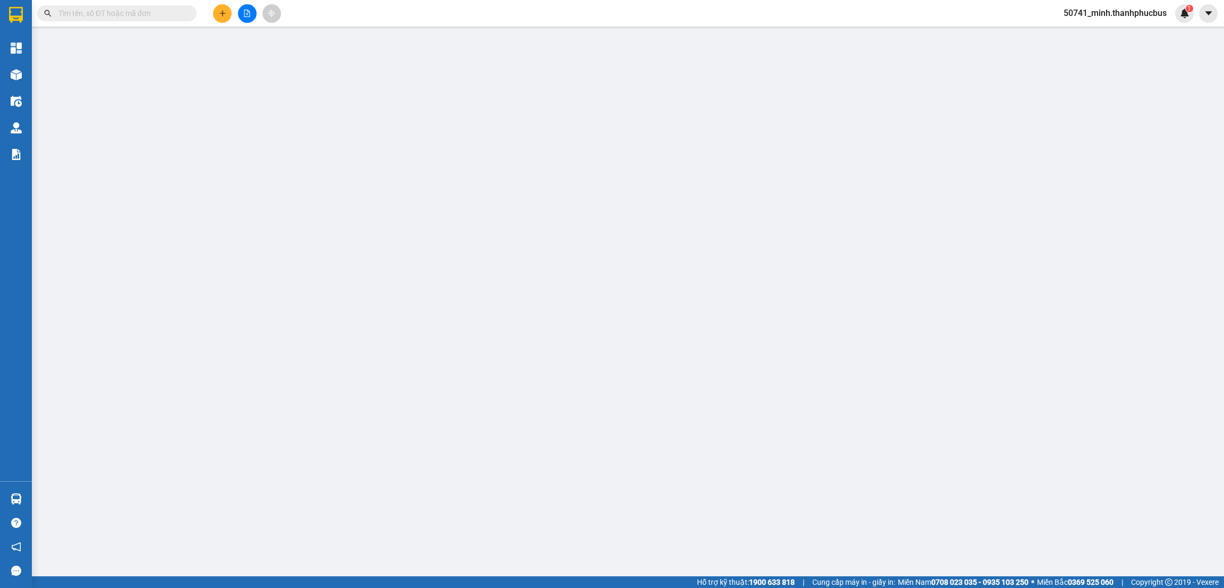
type input "0919432113"
type input "TÂN"
type input "0919432113"
type input "TÂN"
type input "35.000"
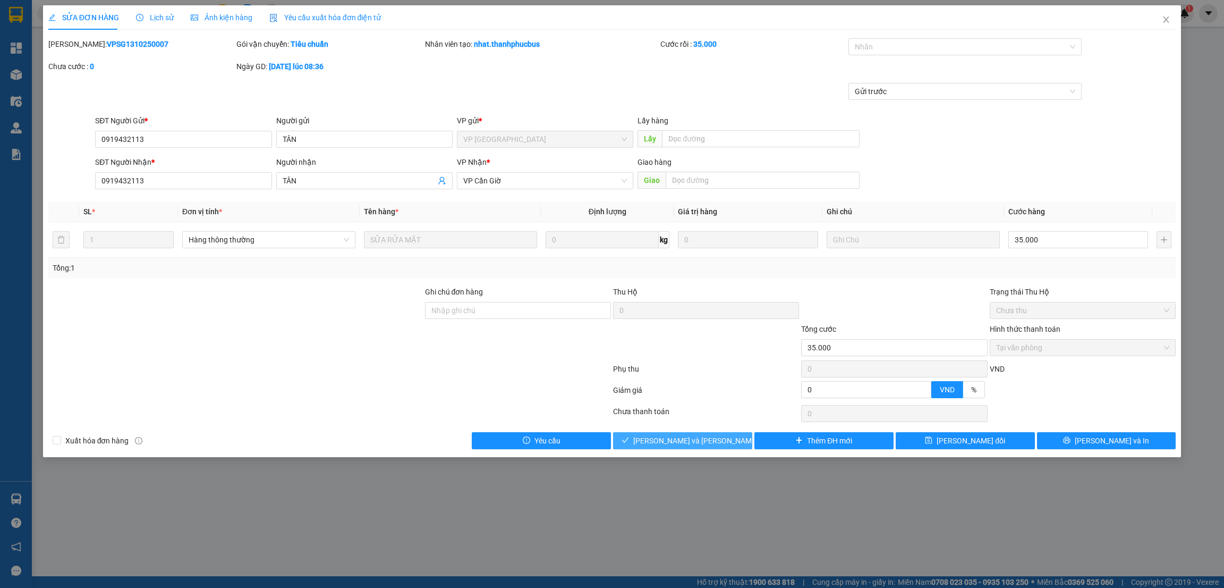
click at [681, 446] on span "[PERSON_NAME] và [PERSON_NAME] hàng" at bounding box center [704, 441] width 143 height 12
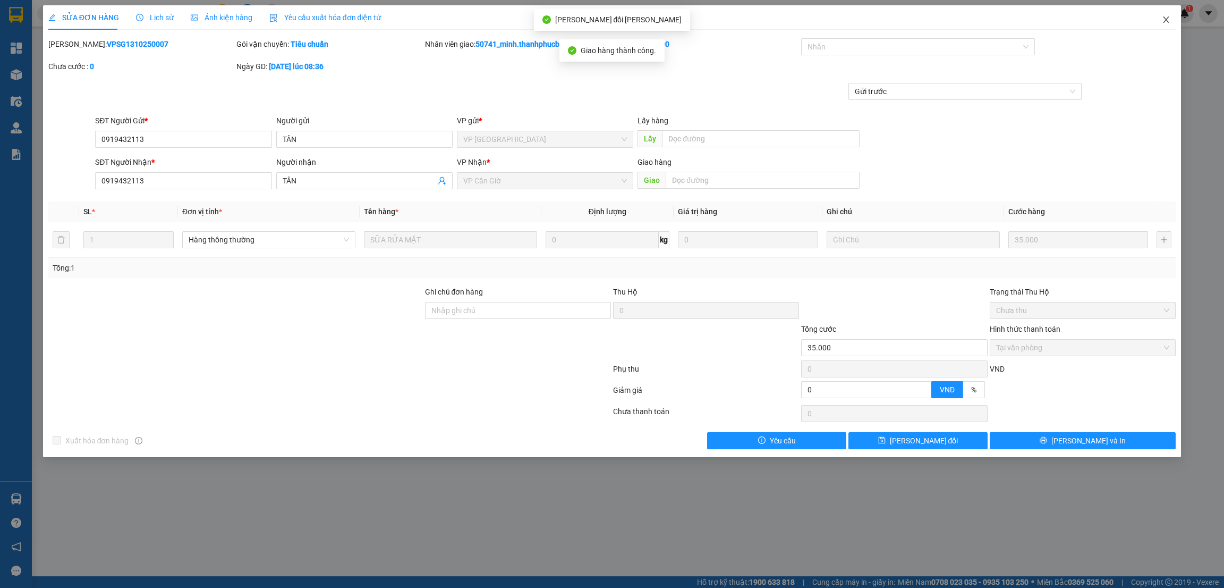
click at [1166, 23] on icon "close" at bounding box center [1166, 19] width 9 height 9
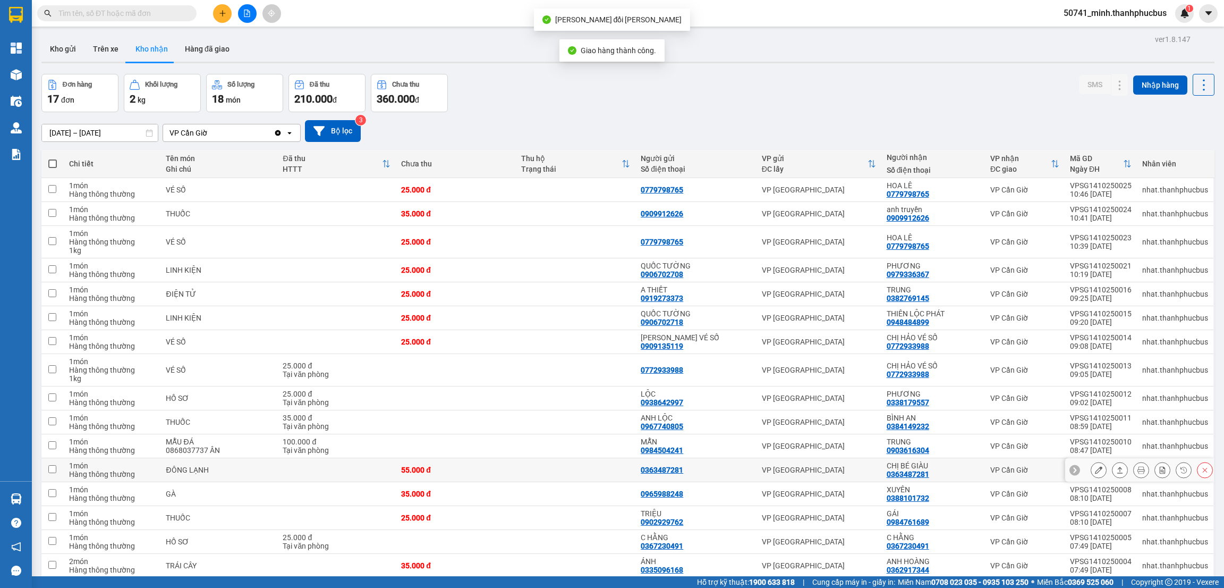
scroll to position [71, 0]
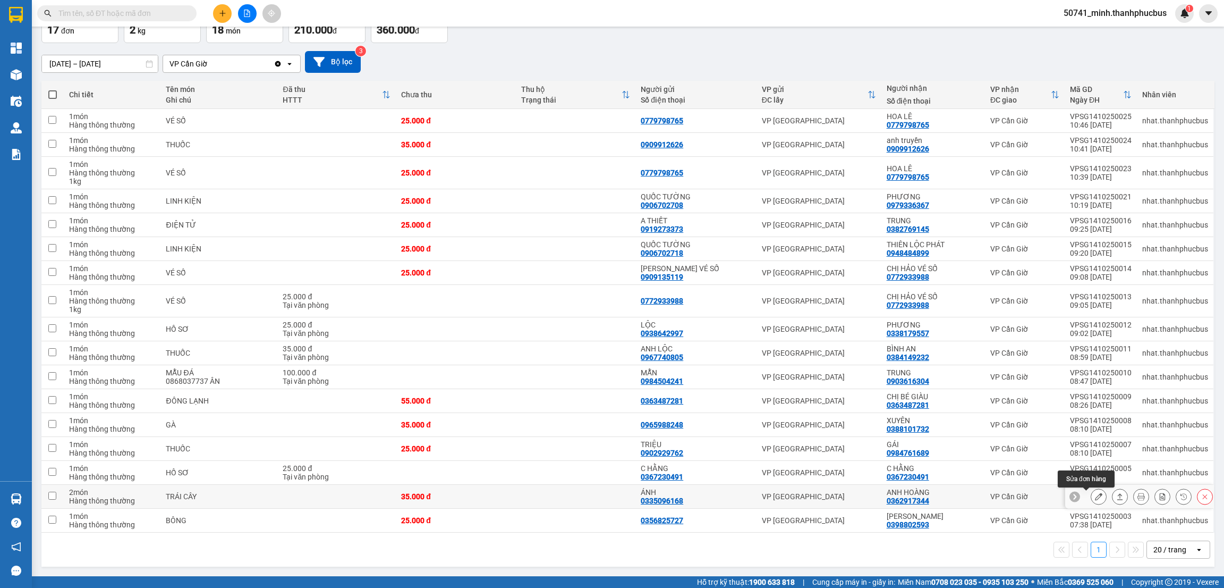
click at [1095, 496] on icon at bounding box center [1098, 496] width 7 height 7
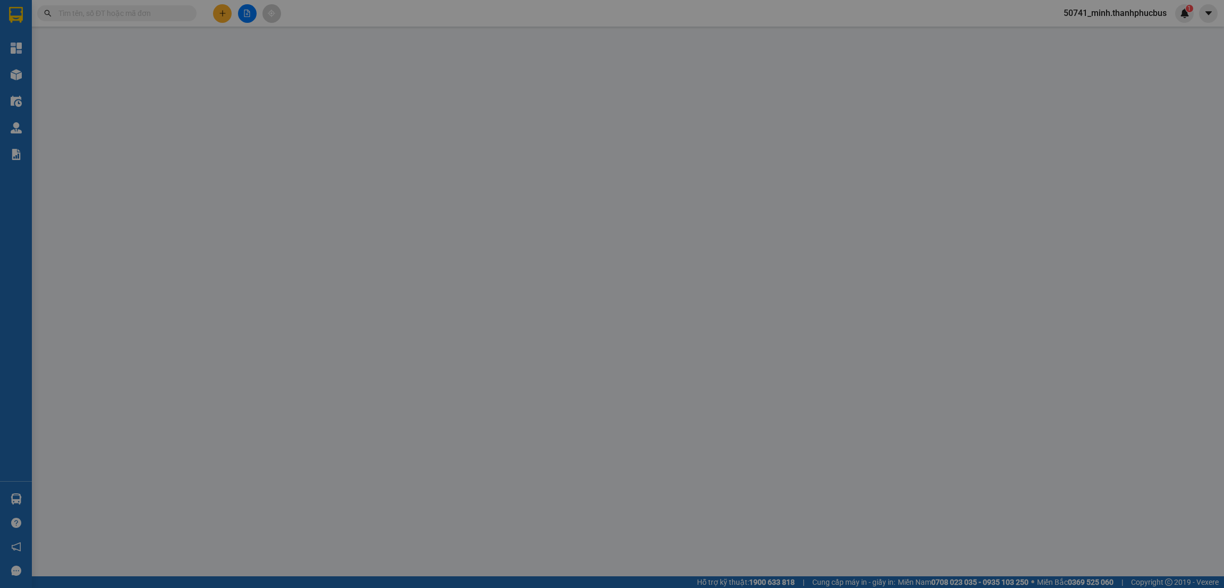
type input "0335096168"
type input "ÁNH"
type input "0362917344"
type input "ANH HOÀNG"
type input "35.000"
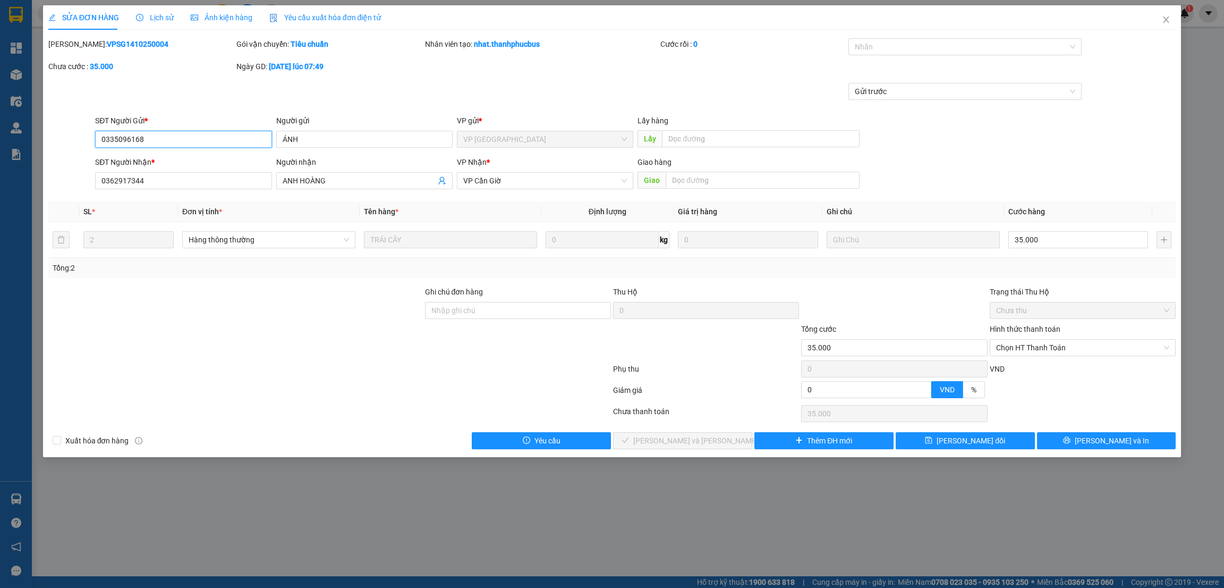
click at [1082, 344] on span "Chọn HT Thanh Toán" at bounding box center [1082, 348] width 173 height 16
click at [1047, 368] on div "Tại văn phòng" at bounding box center [1082, 369] width 173 height 12
type input "0"
click at [710, 437] on span "[PERSON_NAME] và [PERSON_NAME] hàng" at bounding box center [704, 441] width 143 height 12
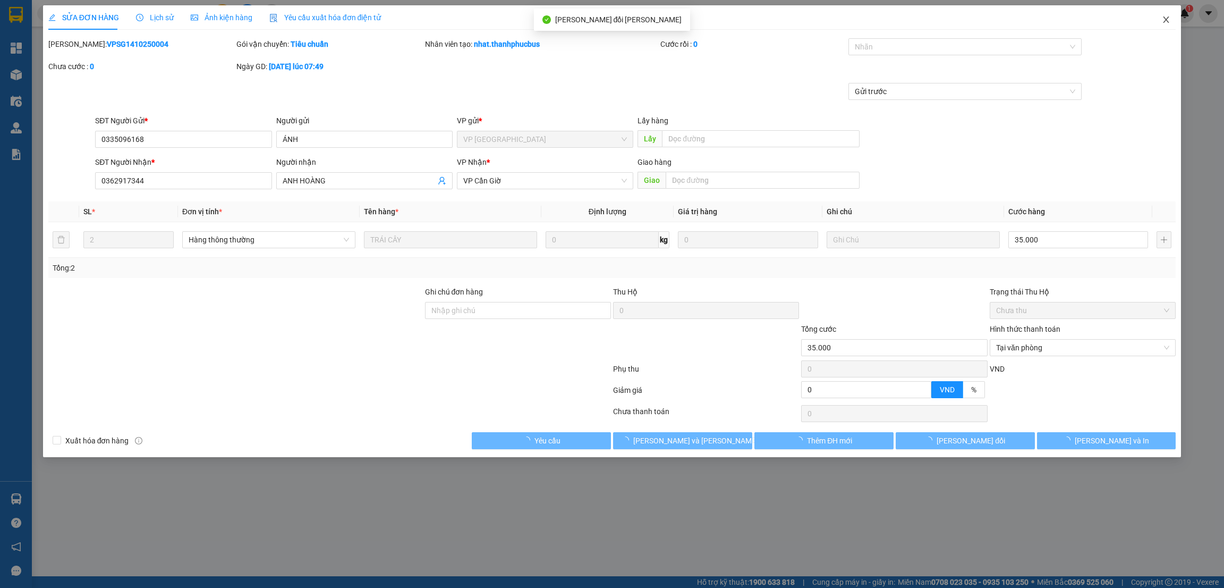
click at [1168, 19] on icon "close" at bounding box center [1166, 19] width 9 height 9
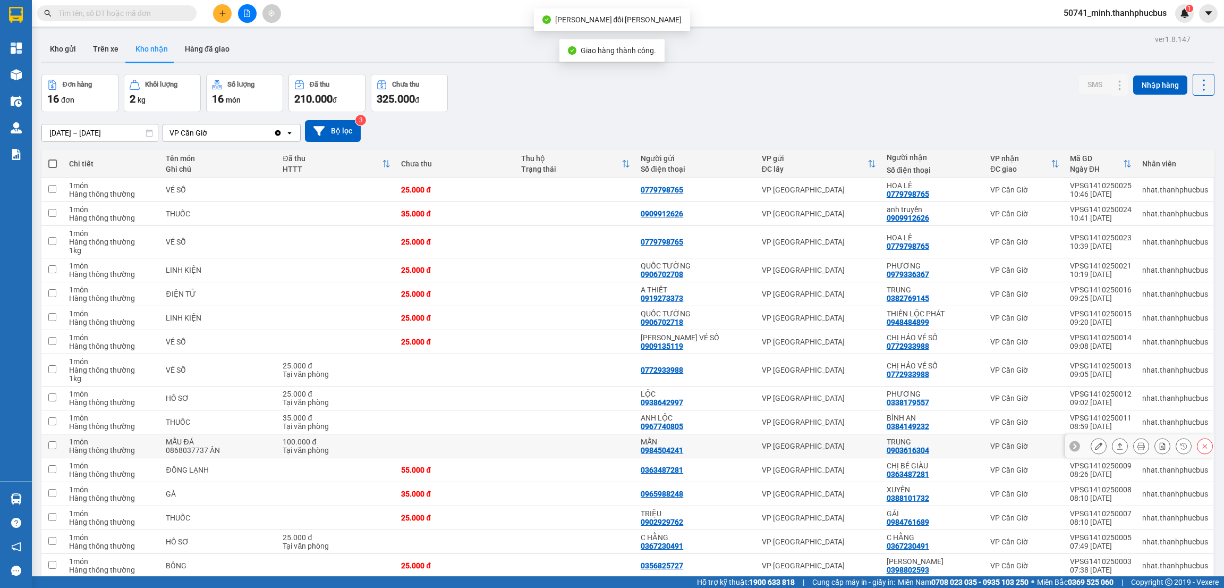
scroll to position [48, 0]
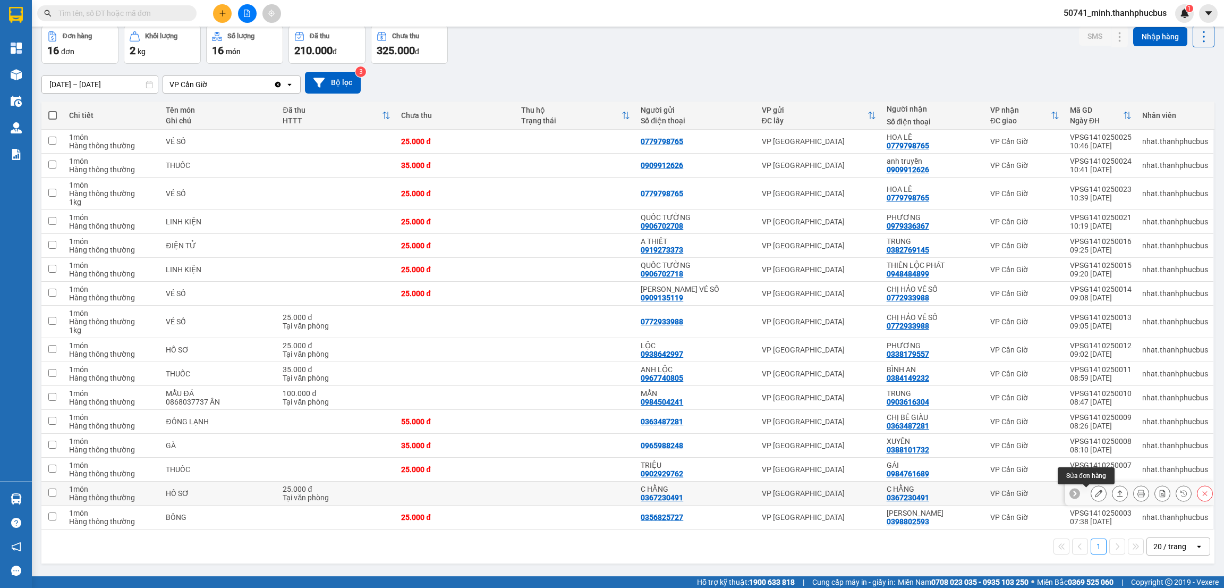
click at [1095, 494] on icon at bounding box center [1098, 492] width 7 height 7
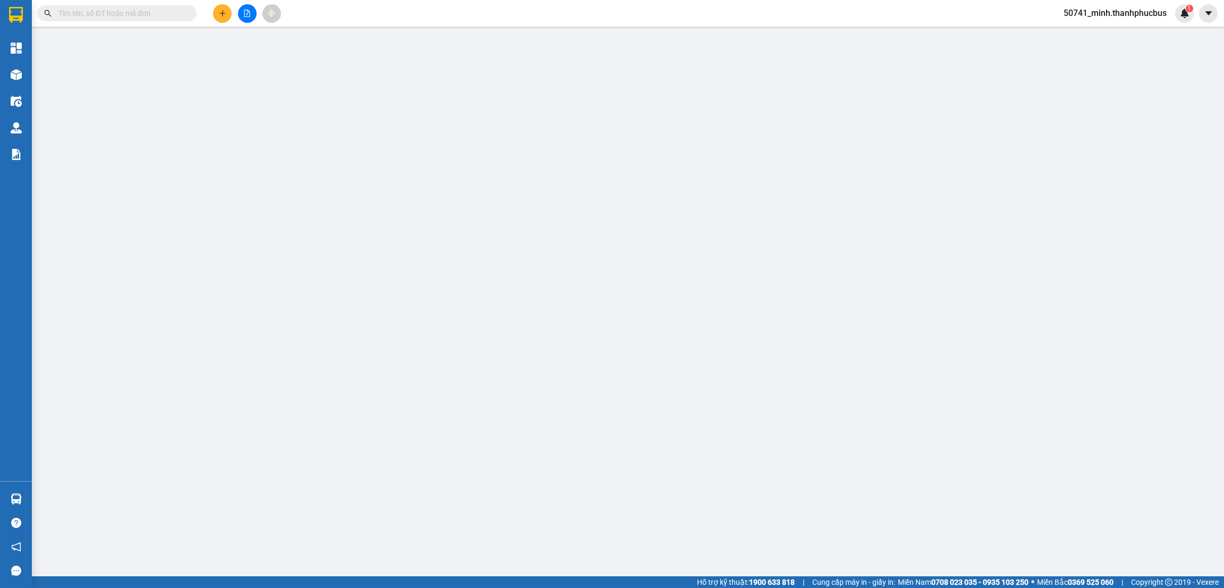
type input "0367230491"
type input "C HẰNG"
type input "0367230491"
type input "C HẰNG"
type input "25.000"
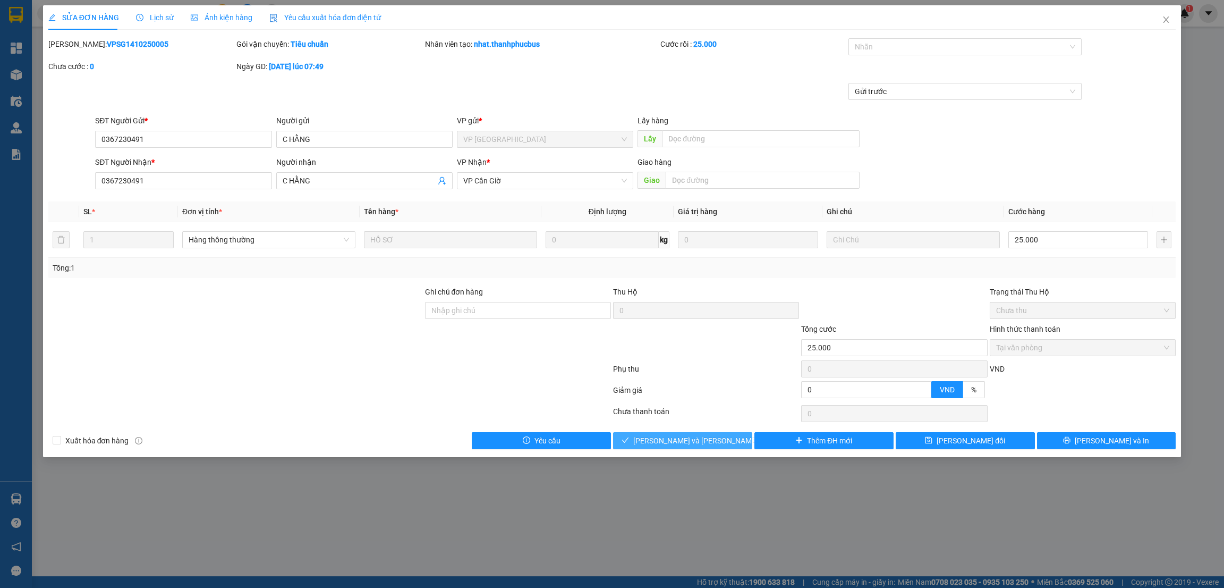
click at [683, 442] on span "[PERSON_NAME] và [PERSON_NAME] hàng" at bounding box center [704, 441] width 143 height 12
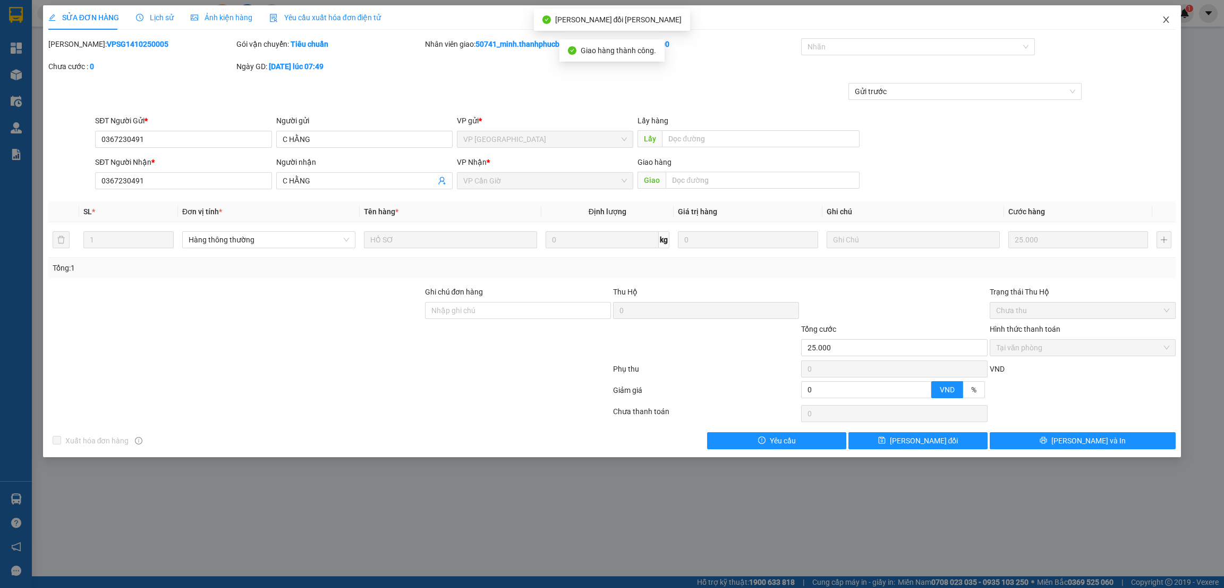
click at [1163, 20] on icon "close" at bounding box center [1166, 19] width 9 height 9
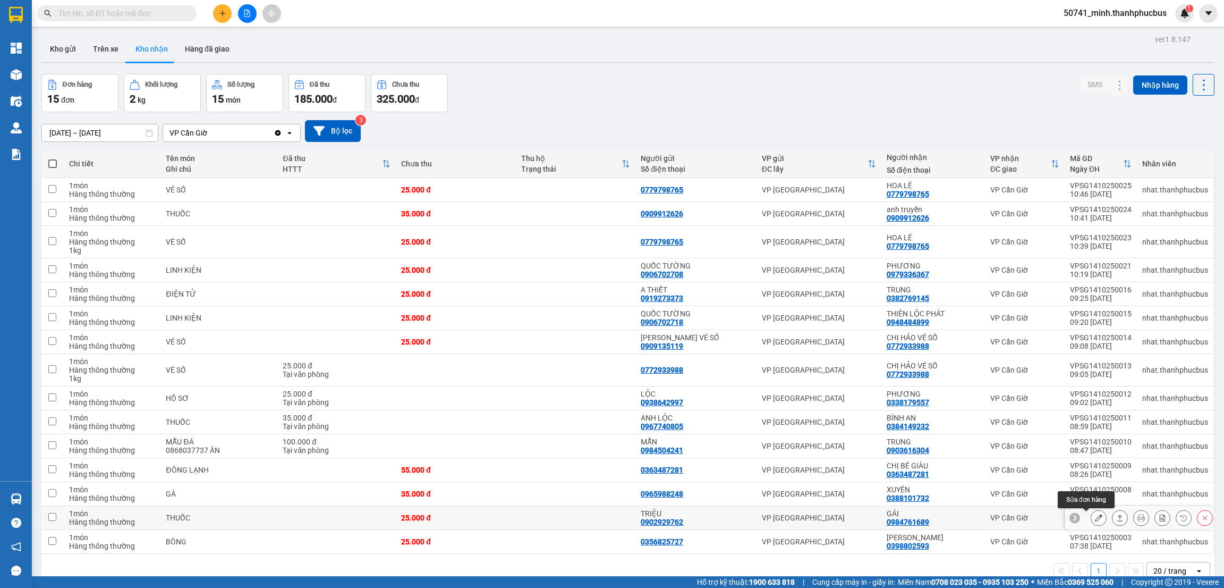
click at [1095, 518] on icon at bounding box center [1098, 517] width 7 height 7
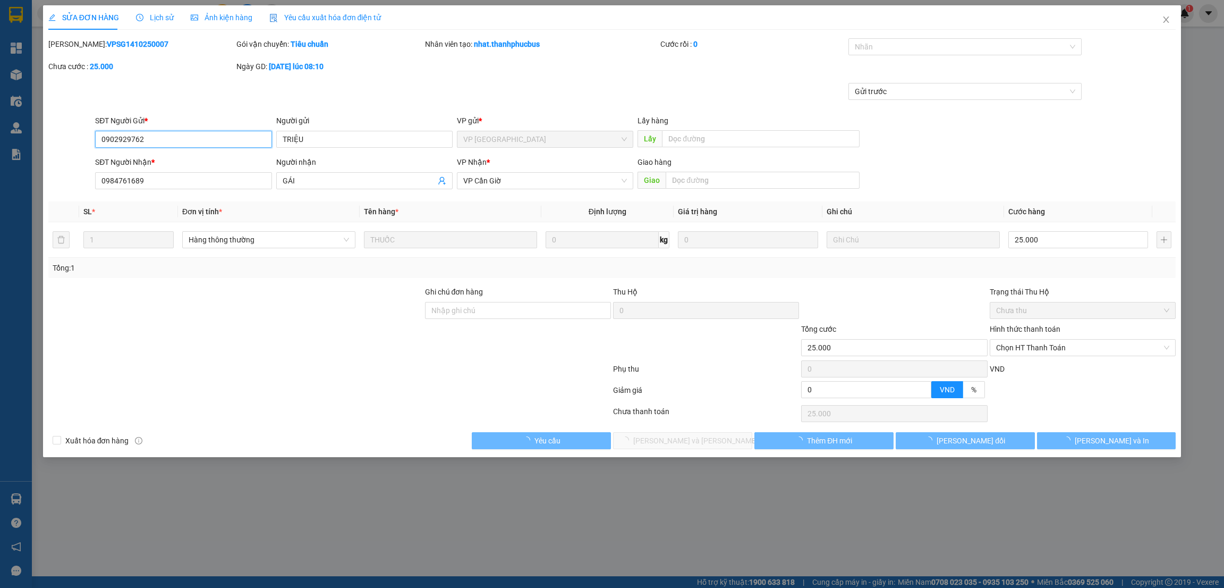
click at [1054, 343] on span "Chọn HT Thanh Toán" at bounding box center [1082, 348] width 173 height 16
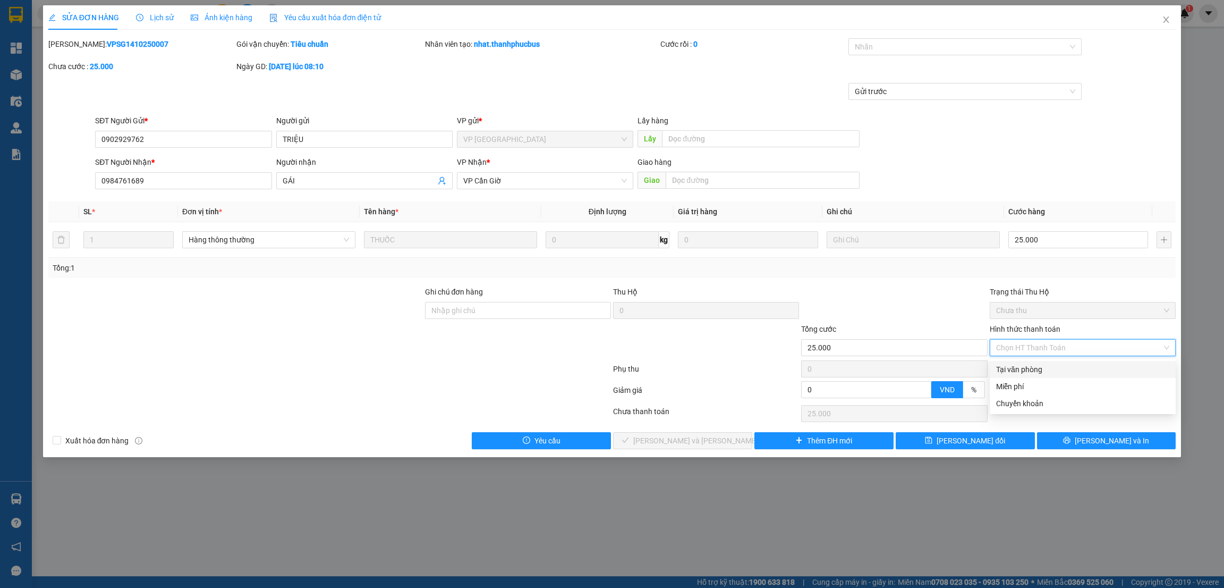
click at [1021, 368] on div "Tại văn phòng" at bounding box center [1082, 369] width 173 height 12
type input "0"
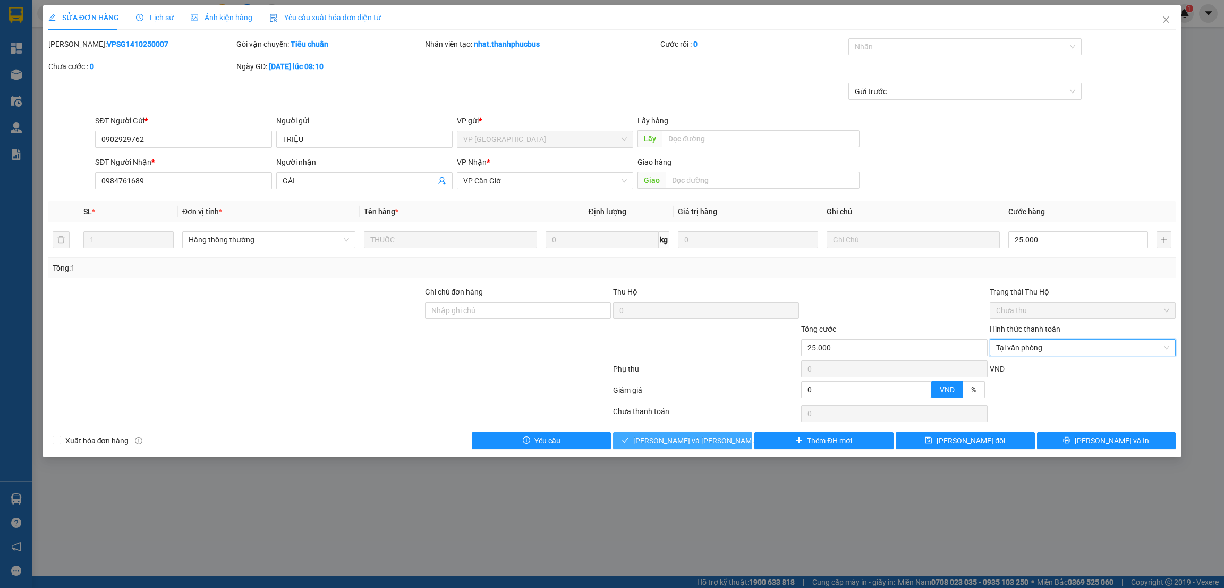
click at [702, 436] on span "[PERSON_NAME] và [PERSON_NAME] hàng" at bounding box center [704, 441] width 143 height 12
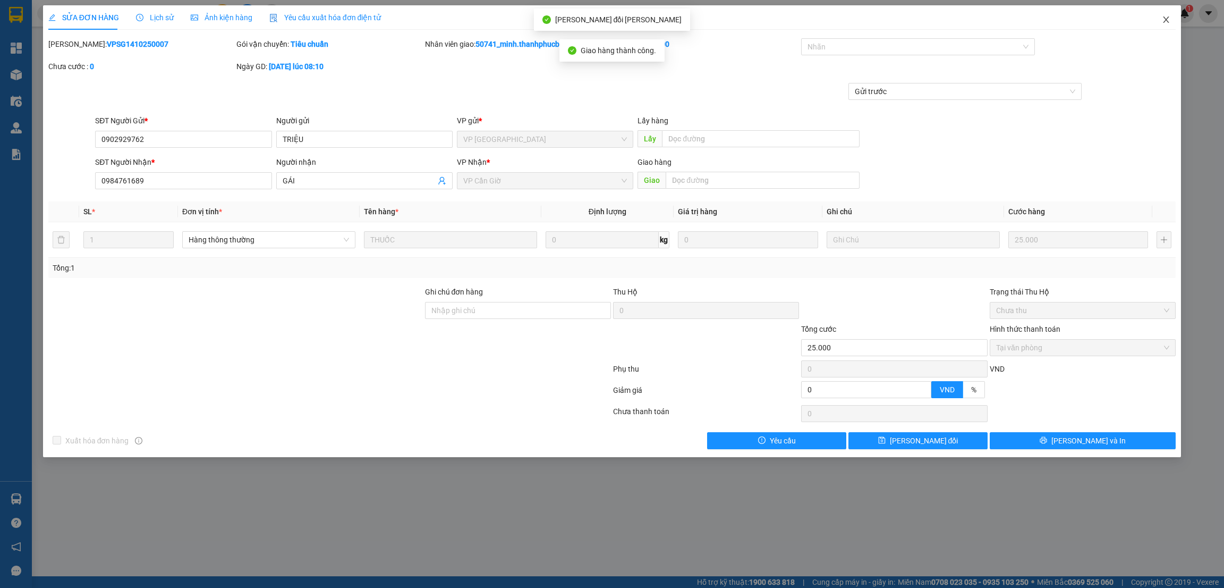
click at [1166, 21] on icon "close" at bounding box center [1166, 19] width 9 height 9
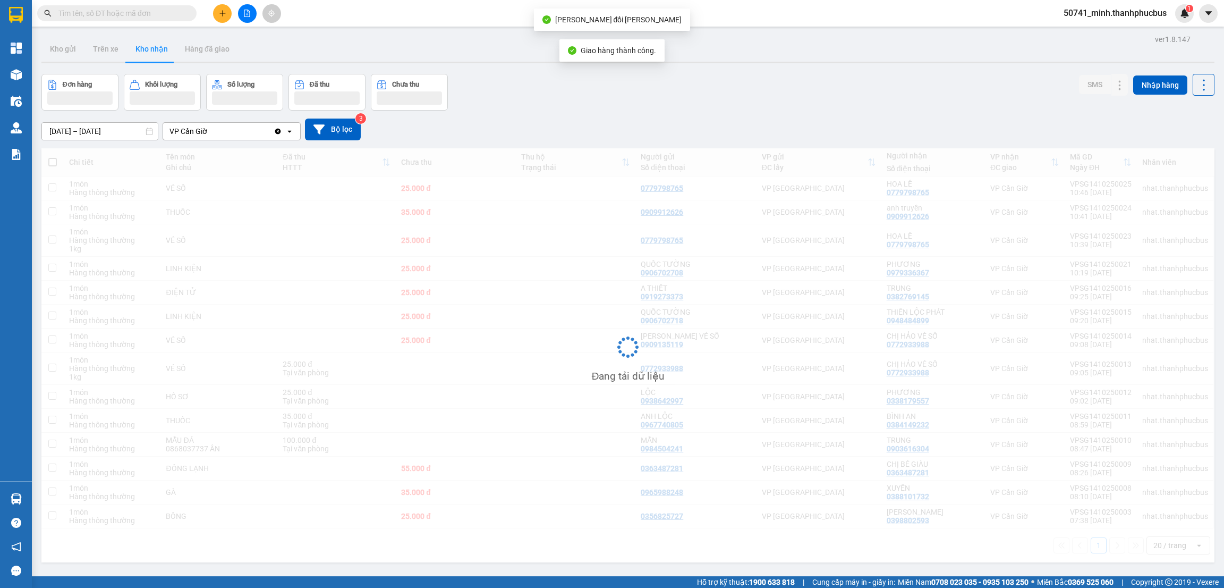
scroll to position [48, 0]
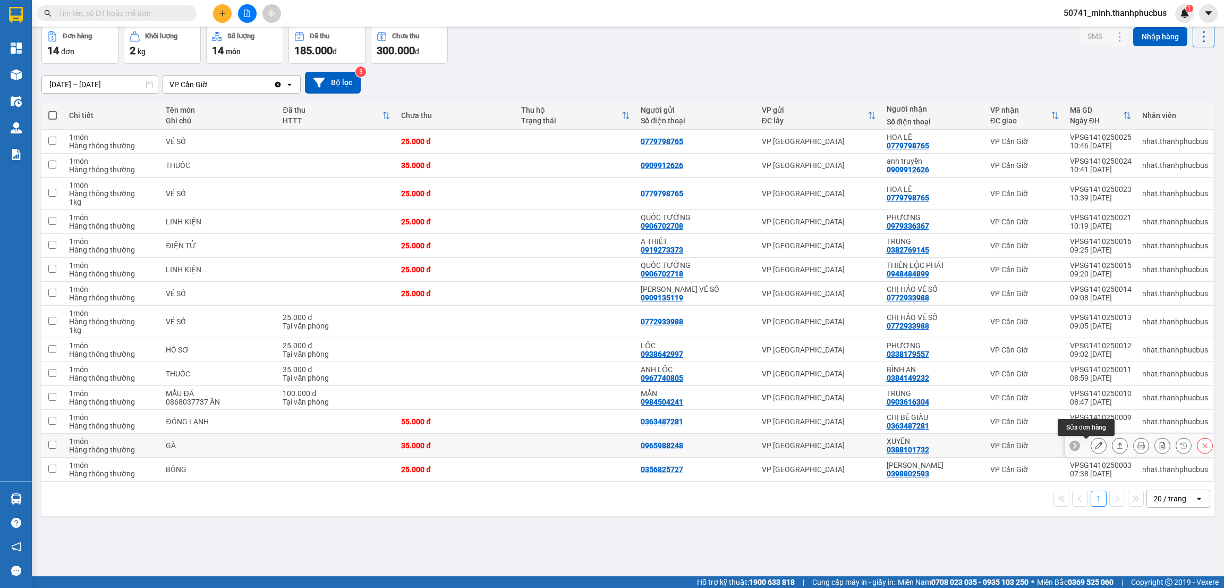
click at [1095, 444] on icon at bounding box center [1098, 445] width 7 height 7
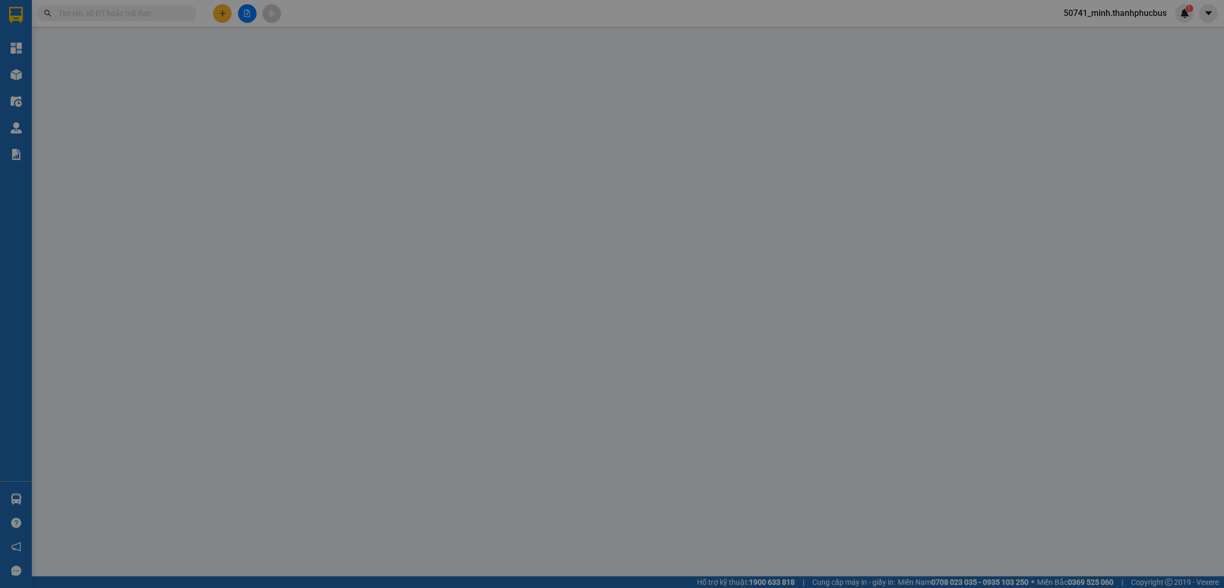
type input "0965988248"
type input "0388101732"
type input "XUYÊN"
type input "35.000"
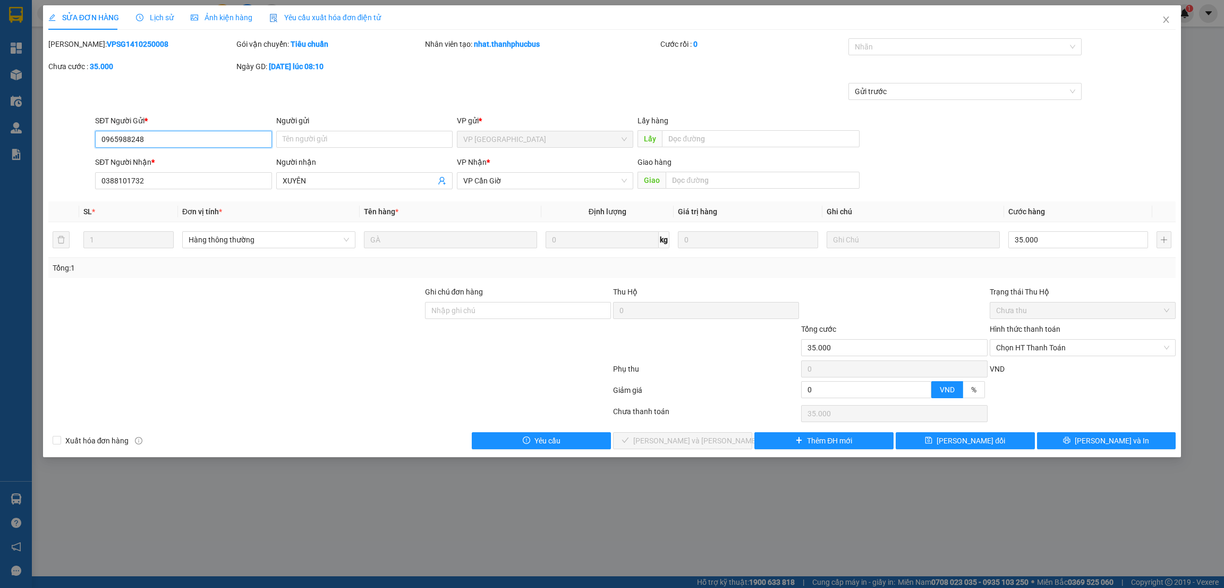
click at [1038, 345] on span "Chọn HT Thanh Toán" at bounding box center [1082, 348] width 173 height 16
click at [1027, 367] on div "Tại văn phòng" at bounding box center [1082, 369] width 173 height 12
type input "0"
click at [686, 440] on span "[PERSON_NAME] và [PERSON_NAME] hàng" at bounding box center [704, 441] width 143 height 12
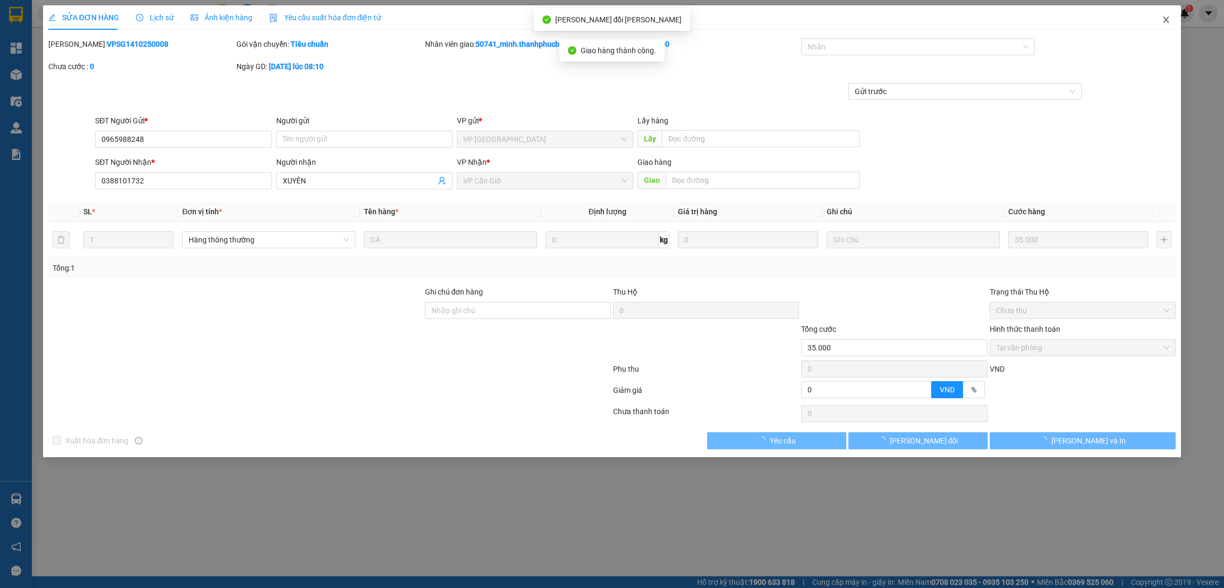
click at [1169, 20] on icon "close" at bounding box center [1166, 19] width 9 height 9
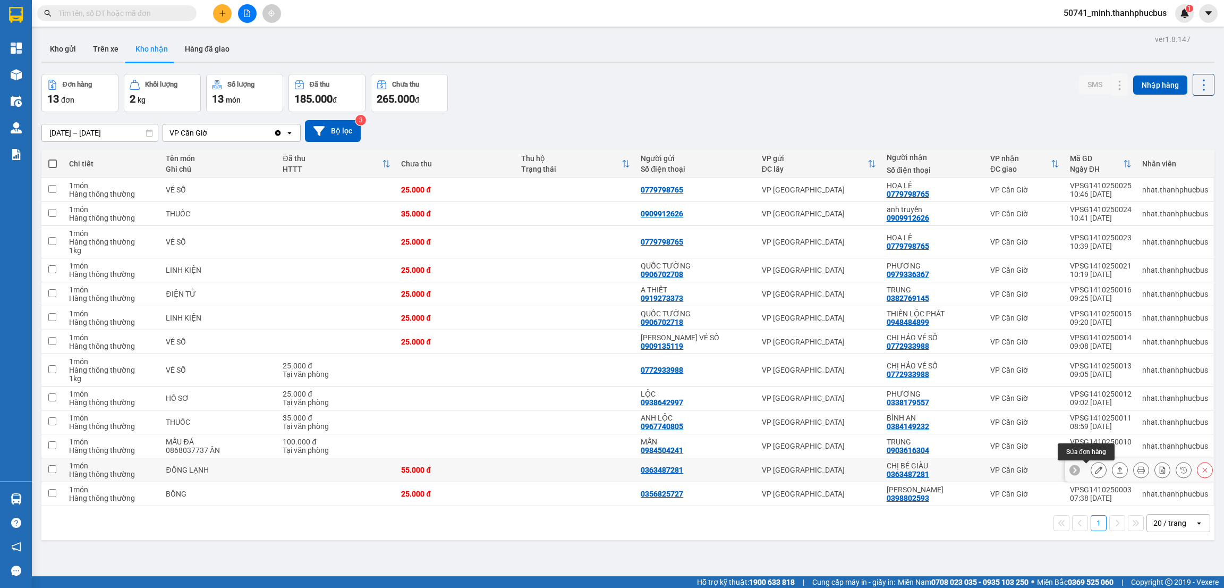
click at [1091, 472] on button at bounding box center [1098, 470] width 15 height 19
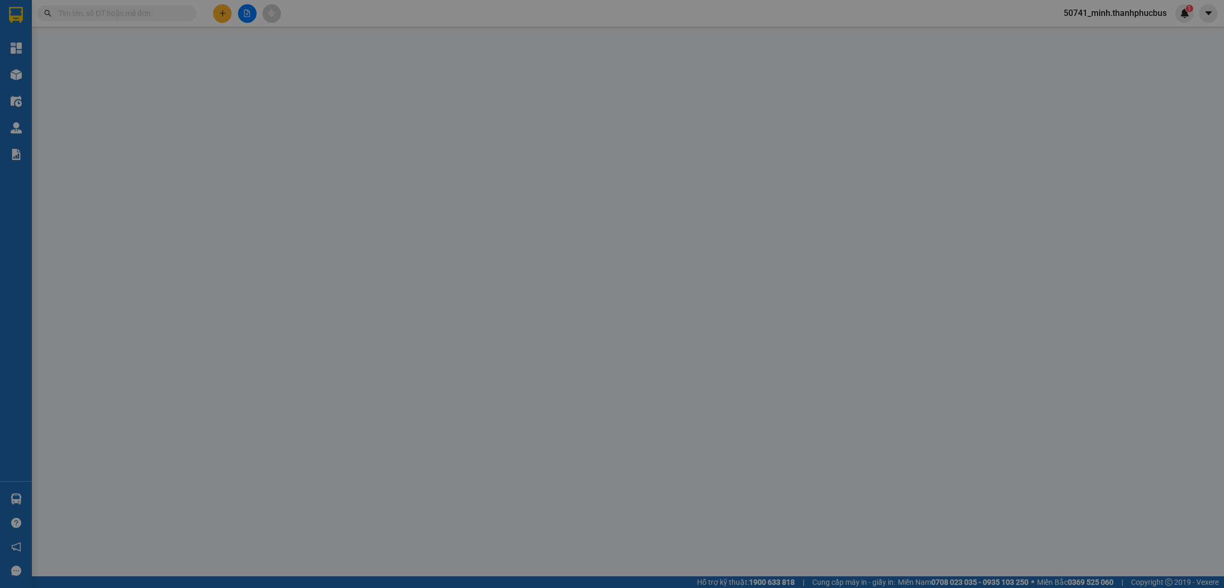
type input "0363487281"
type input "CHỊ BÉ GIÀU"
type input "55.000"
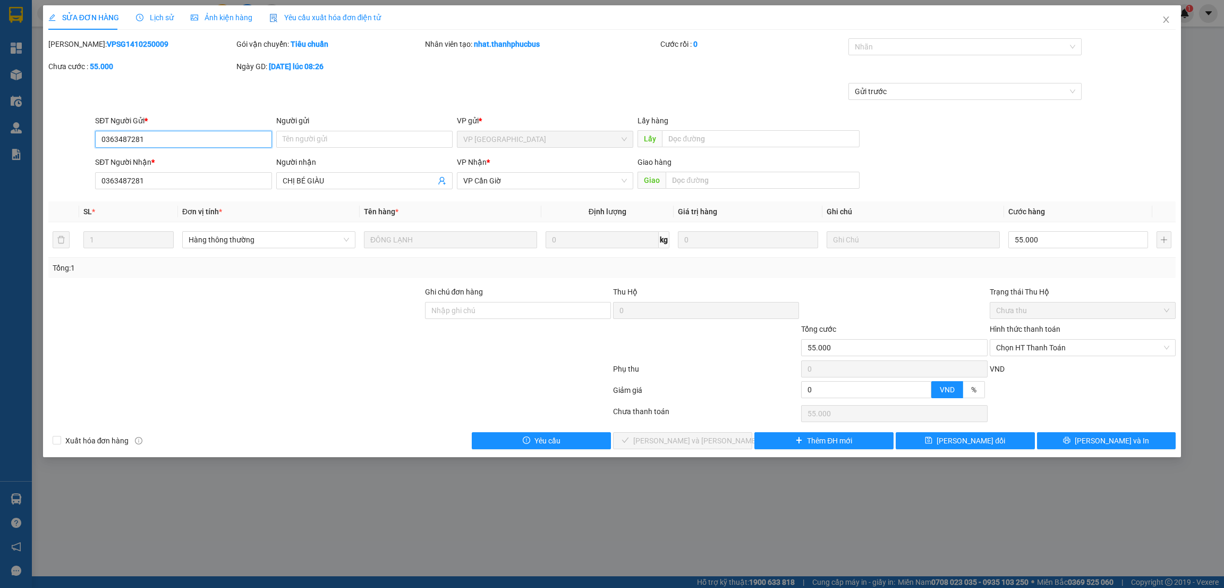
click at [1051, 349] on span "Chọn HT Thanh Toán" at bounding box center [1082, 348] width 173 height 16
click at [1019, 371] on div "Tại văn phòng" at bounding box center [1082, 369] width 173 height 12
type input "0"
click at [698, 437] on span "[PERSON_NAME] và [PERSON_NAME] hàng" at bounding box center [704, 441] width 143 height 12
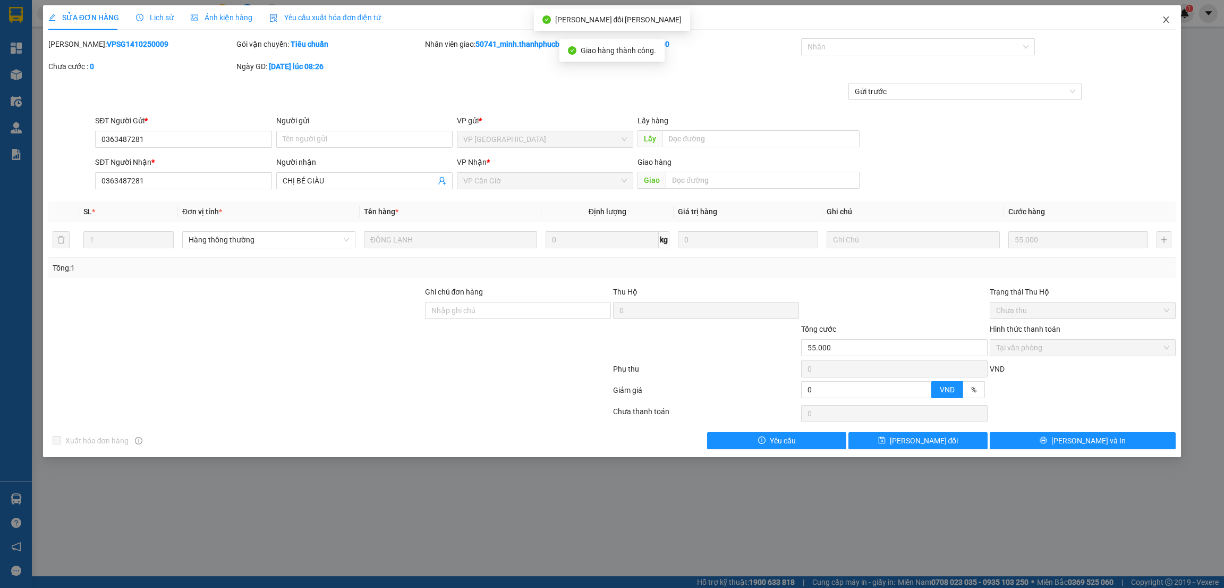
click at [1165, 19] on icon "close" at bounding box center [1166, 19] width 9 height 9
